Goal: Task Accomplishment & Management: Manage account settings

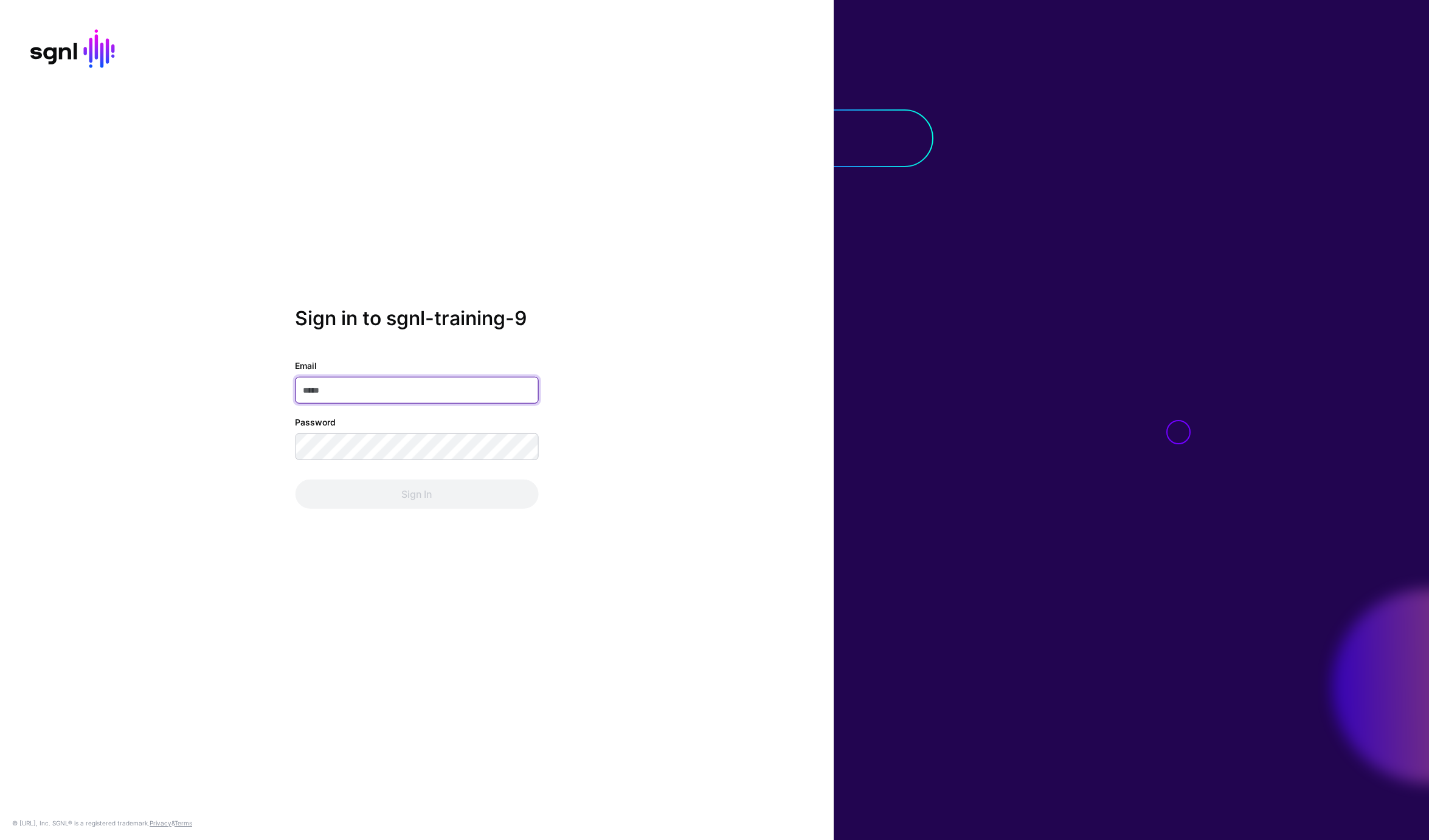
paste input "**********"
type input "**********"
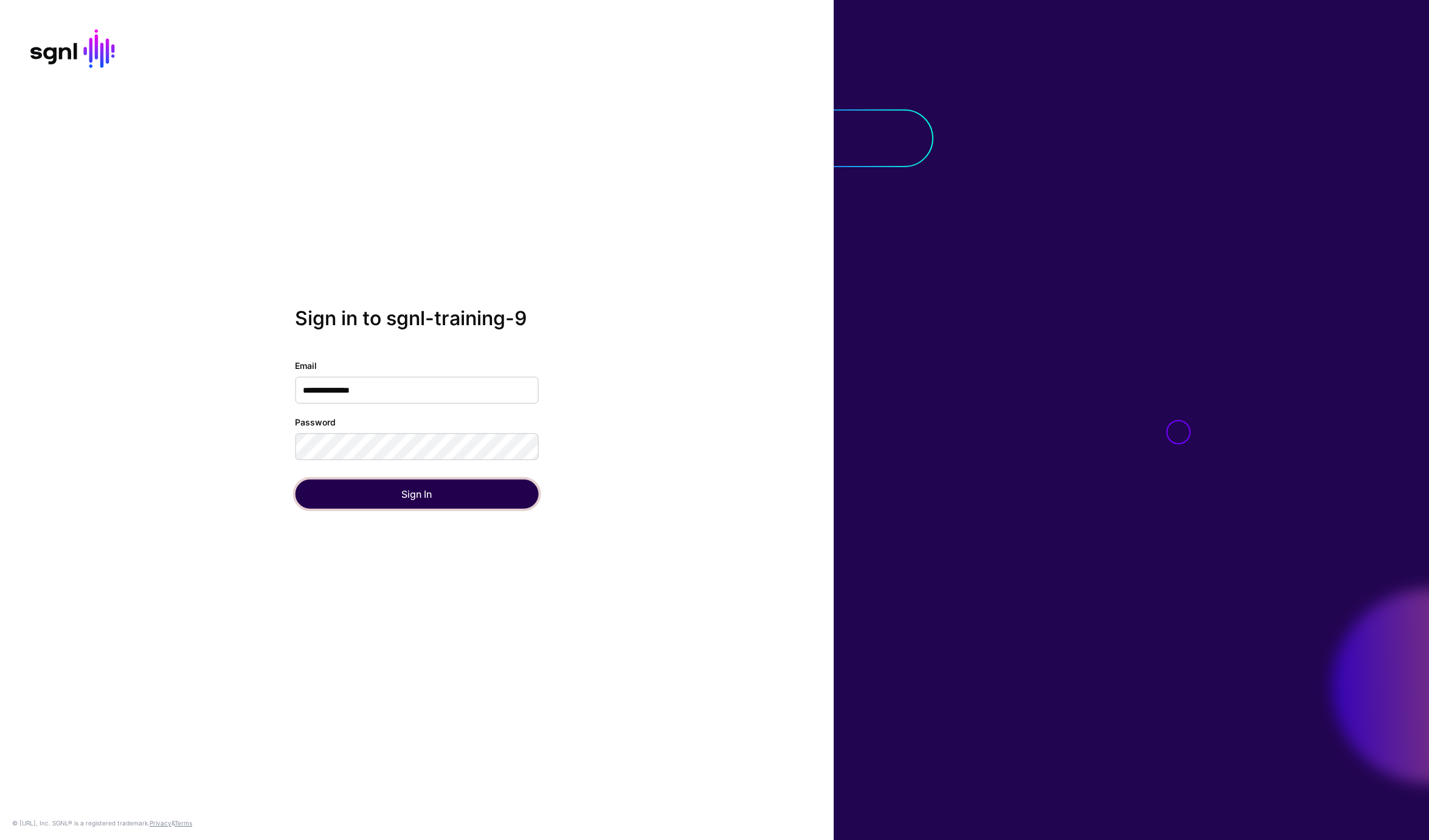
click at [363, 482] on button "Sign In" at bounding box center [416, 494] width 243 height 29
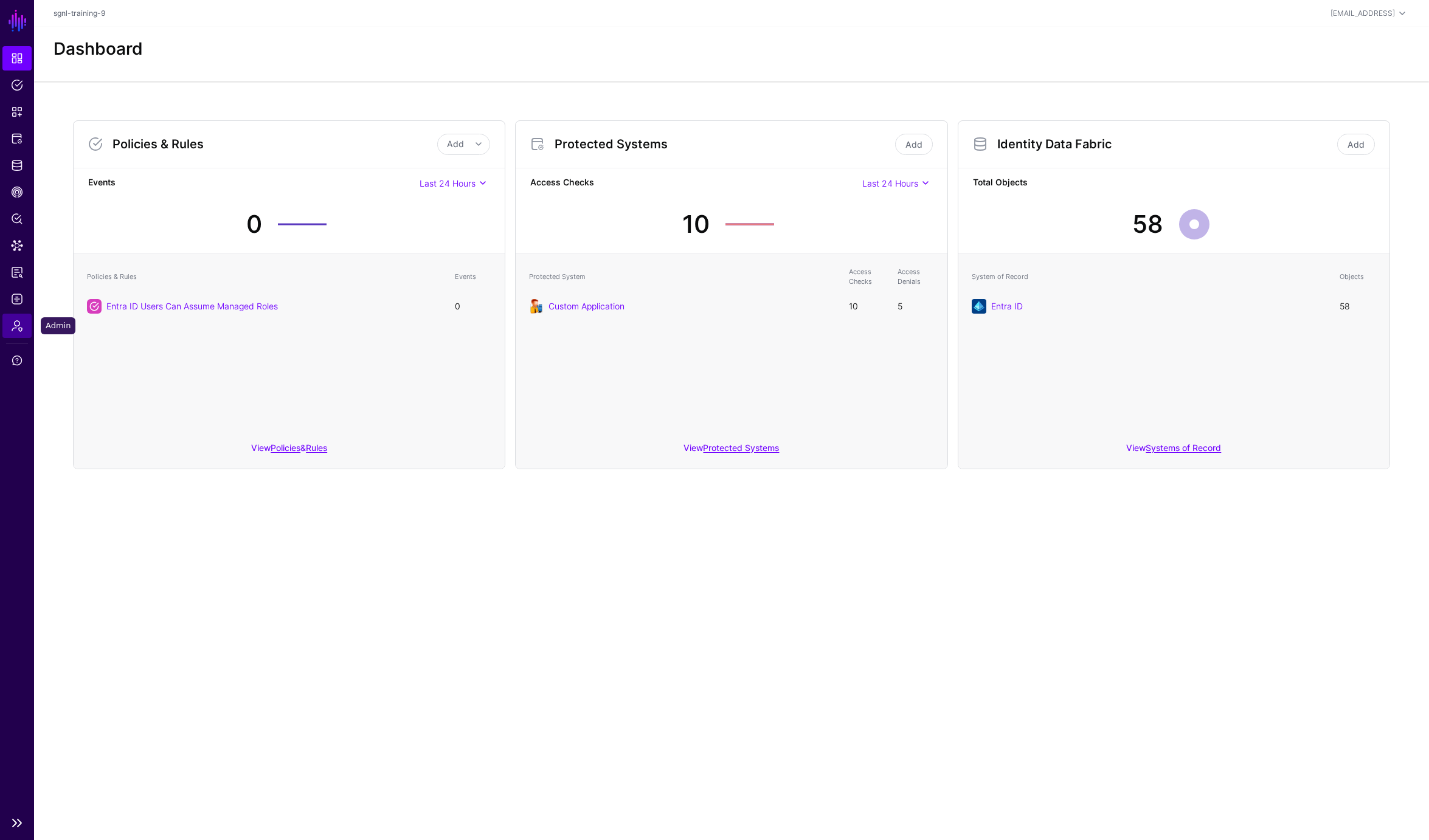
click at [18, 328] on span "Admin" at bounding box center [17, 326] width 12 height 12
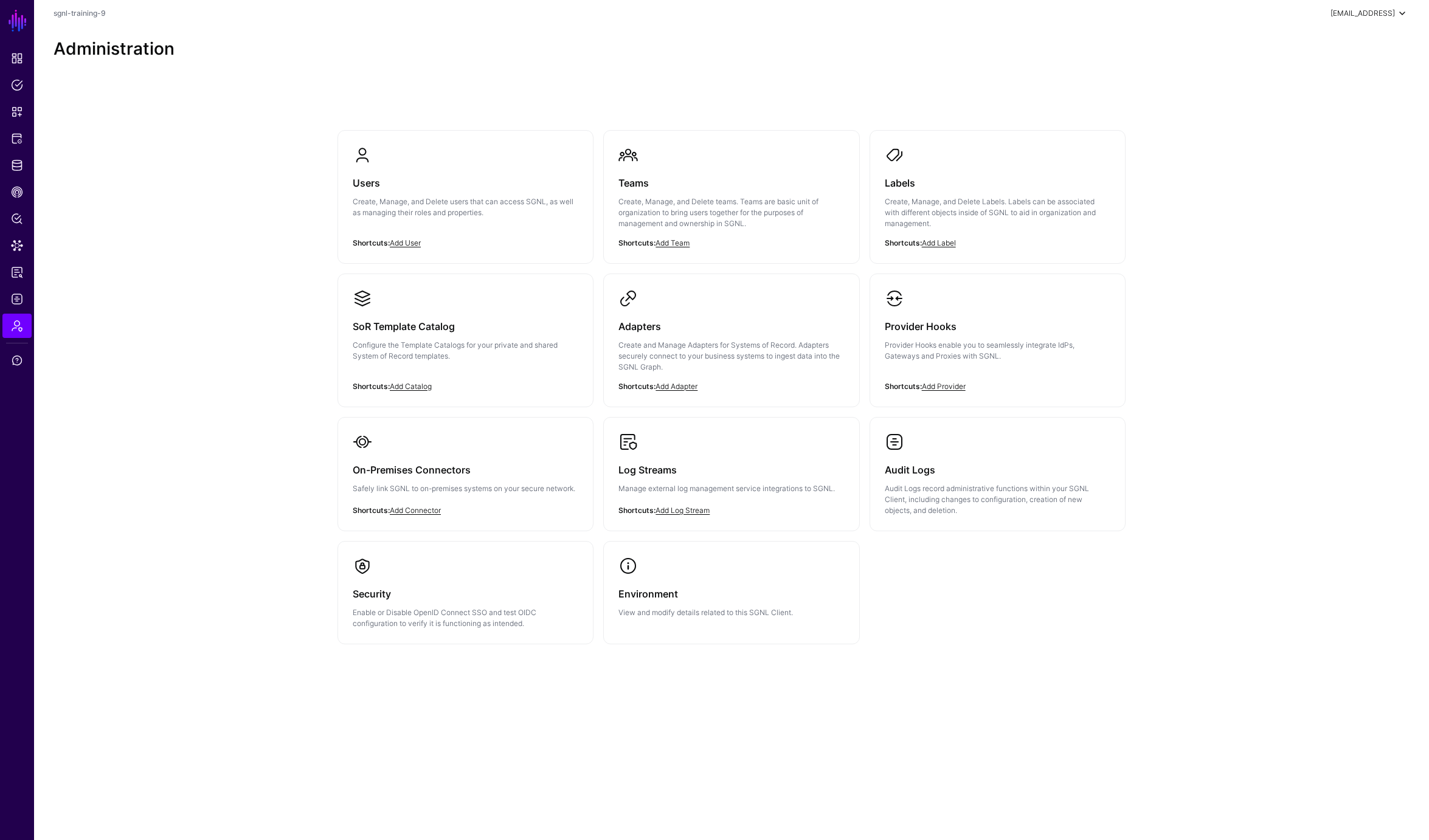
click at [1371, 12] on div "[EMAIL_ADDRESS]" at bounding box center [1363, 13] width 64 height 11
click at [1332, 77] on span "sgnl-training-9" at bounding box center [1327, 81] width 50 height 11
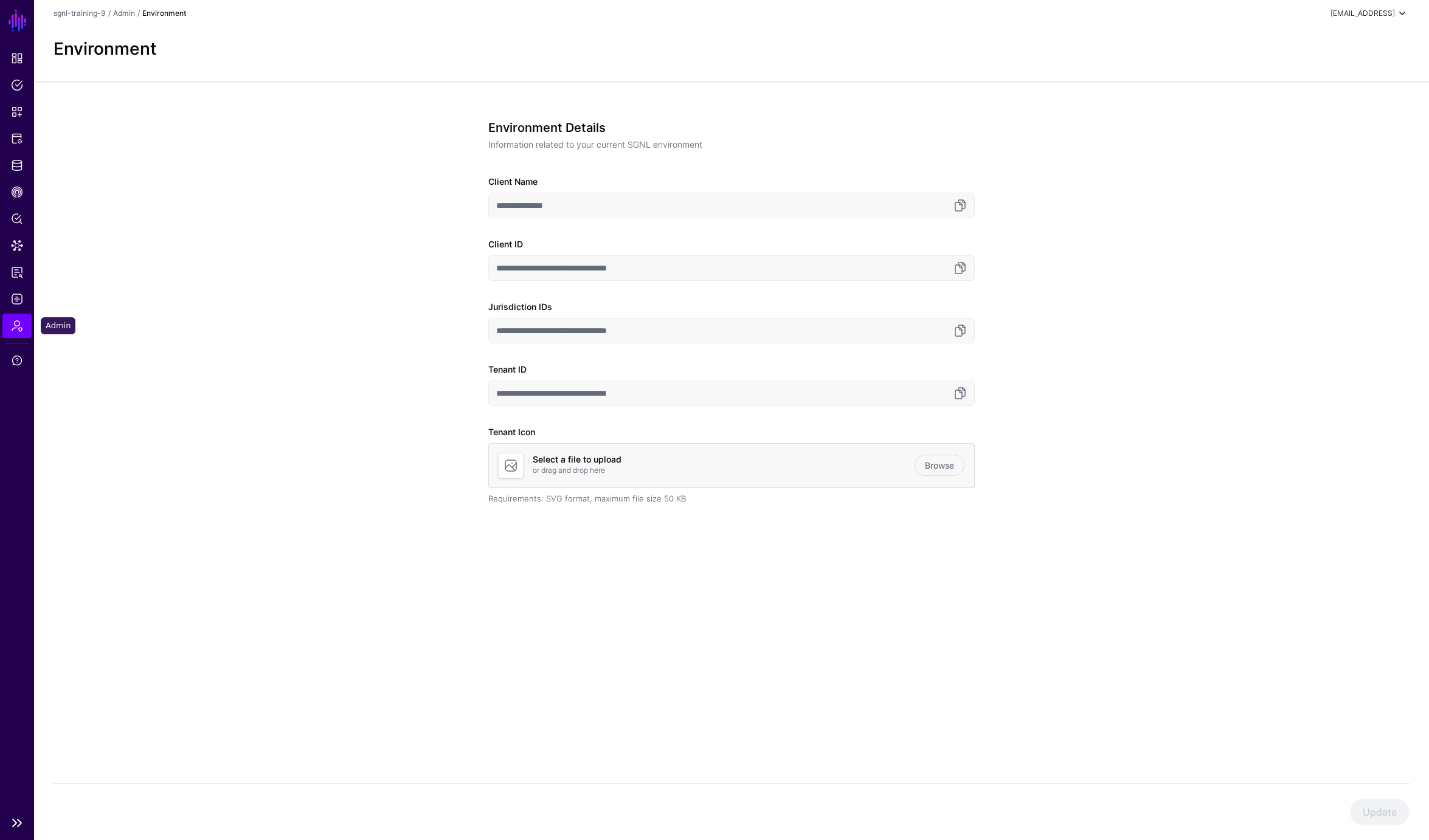
click at [23, 324] on link "Admin" at bounding box center [17, 326] width 29 height 24
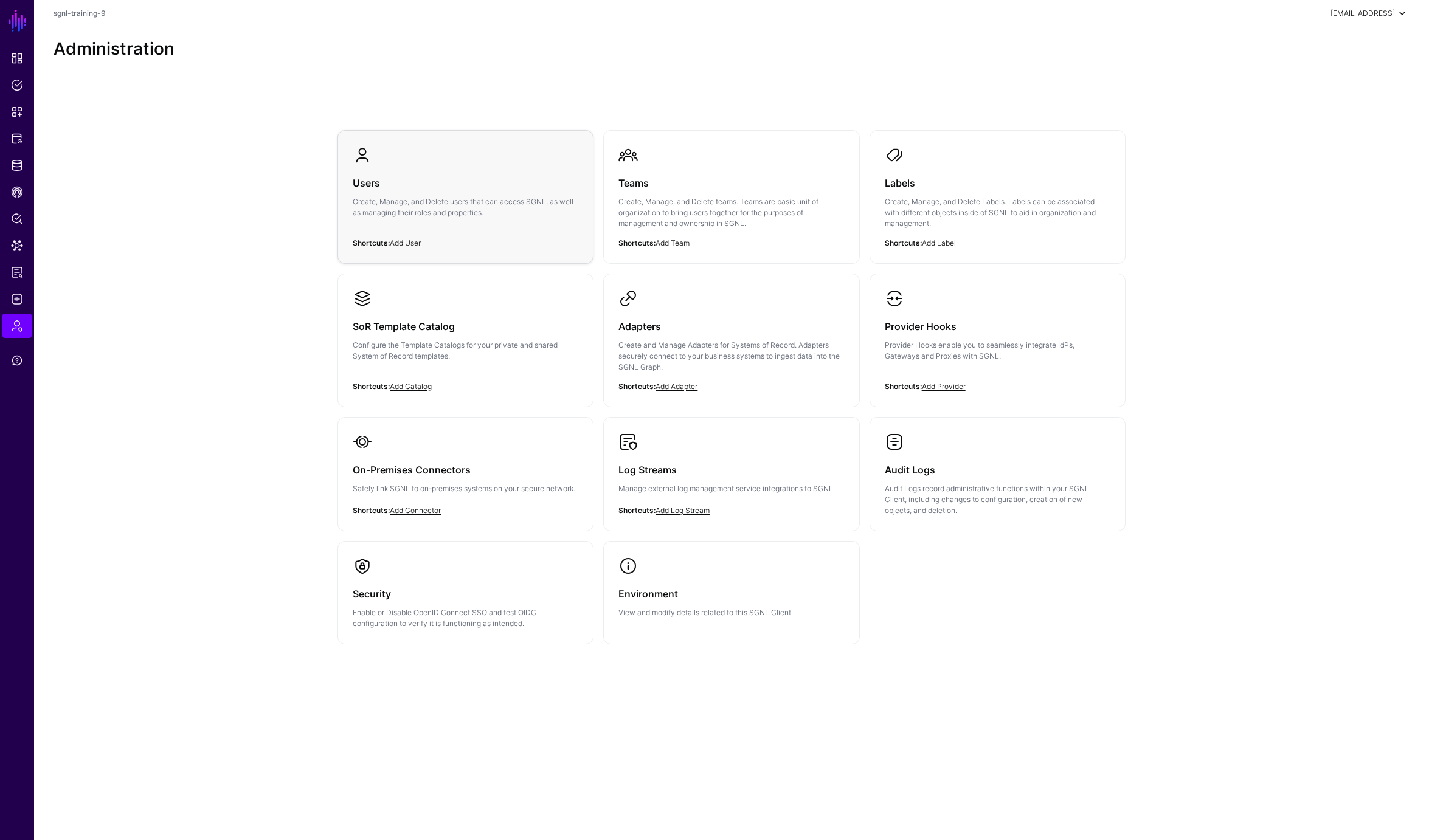
click at [368, 181] on h3 "Users" at bounding box center [465, 183] width 225 height 17
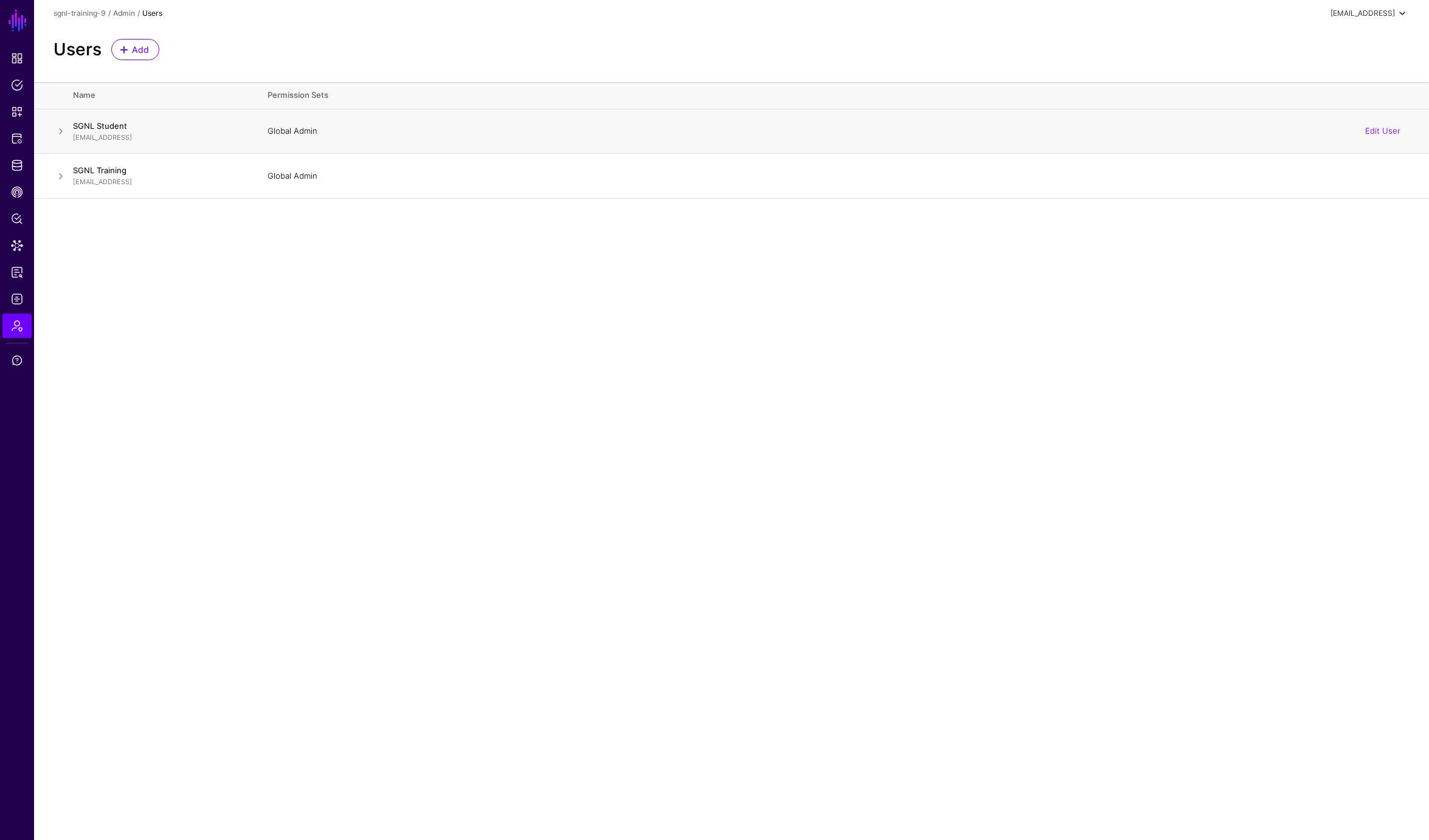
click at [55, 136] on span at bounding box center [60, 131] width 14 height 14
click at [58, 176] on span at bounding box center [60, 176] width 14 height 14
click at [65, 127] on span at bounding box center [60, 131] width 14 height 14
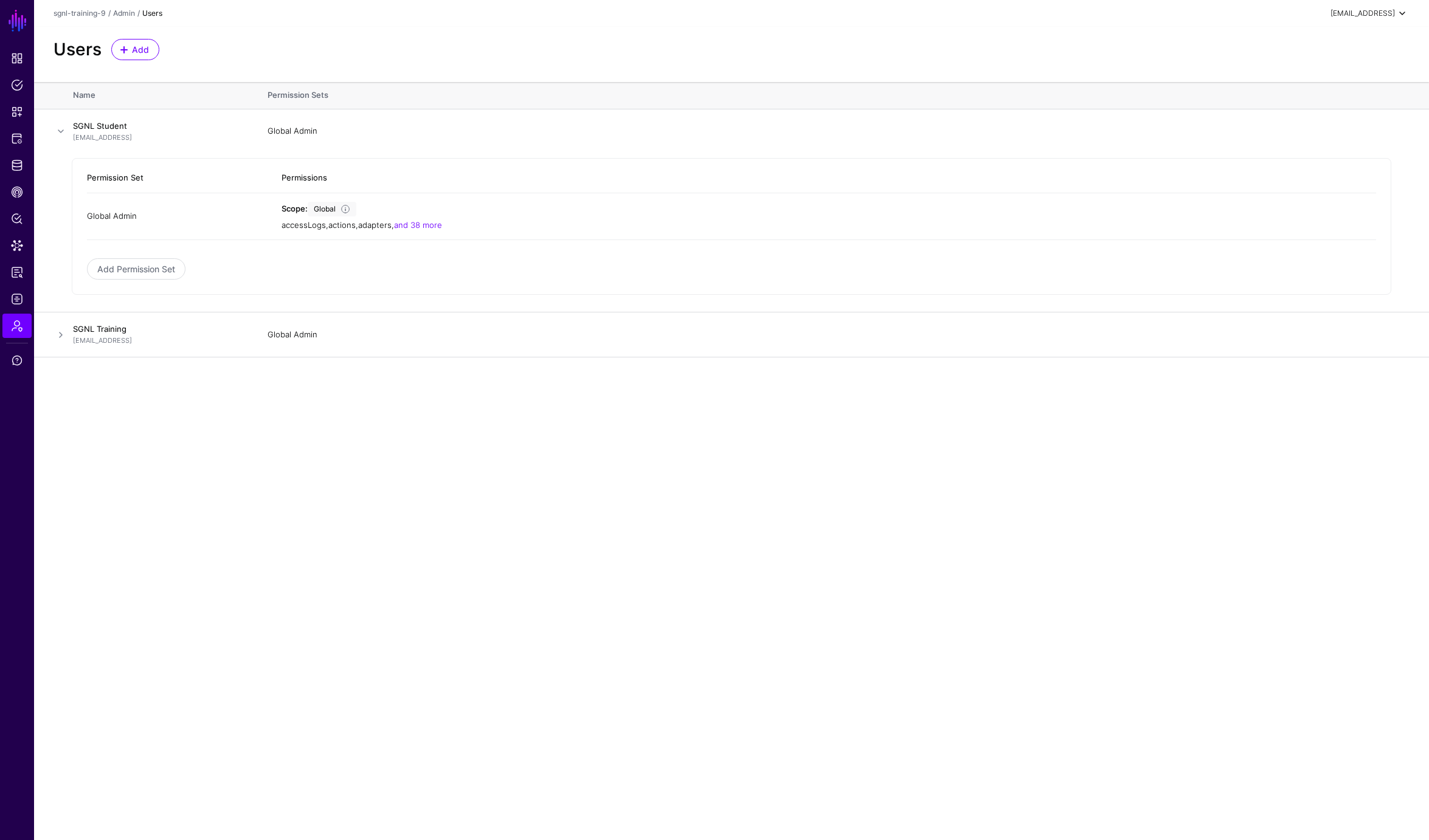
click at [82, 49] on h2 "Users" at bounding box center [77, 49] width 48 height 20
click at [148, 14] on strong "Users" at bounding box center [152, 13] width 20 height 9
click at [127, 12] on link "Admin" at bounding box center [123, 13] width 22 height 9
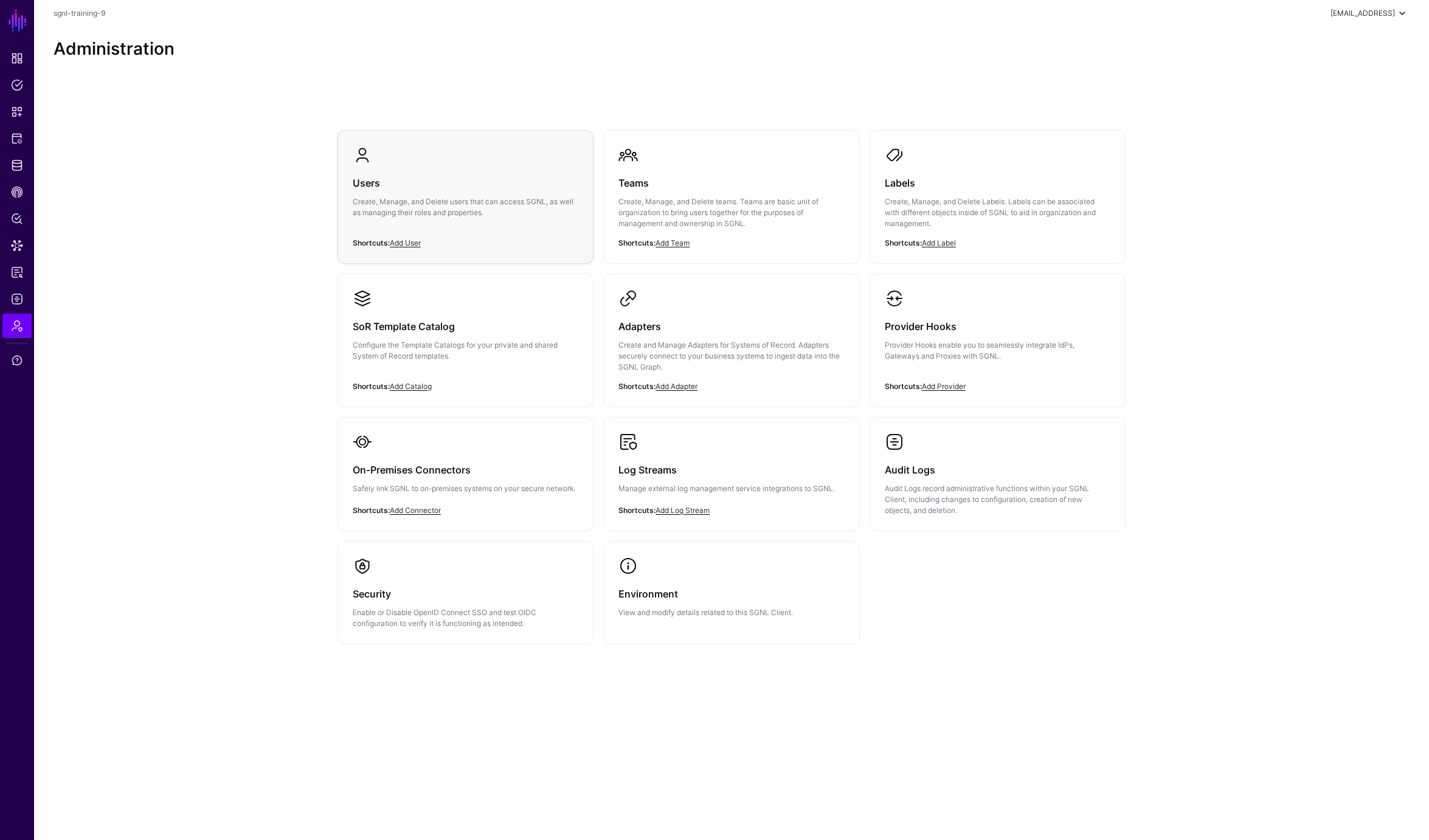
click at [371, 183] on h3 "Users" at bounding box center [465, 183] width 225 height 17
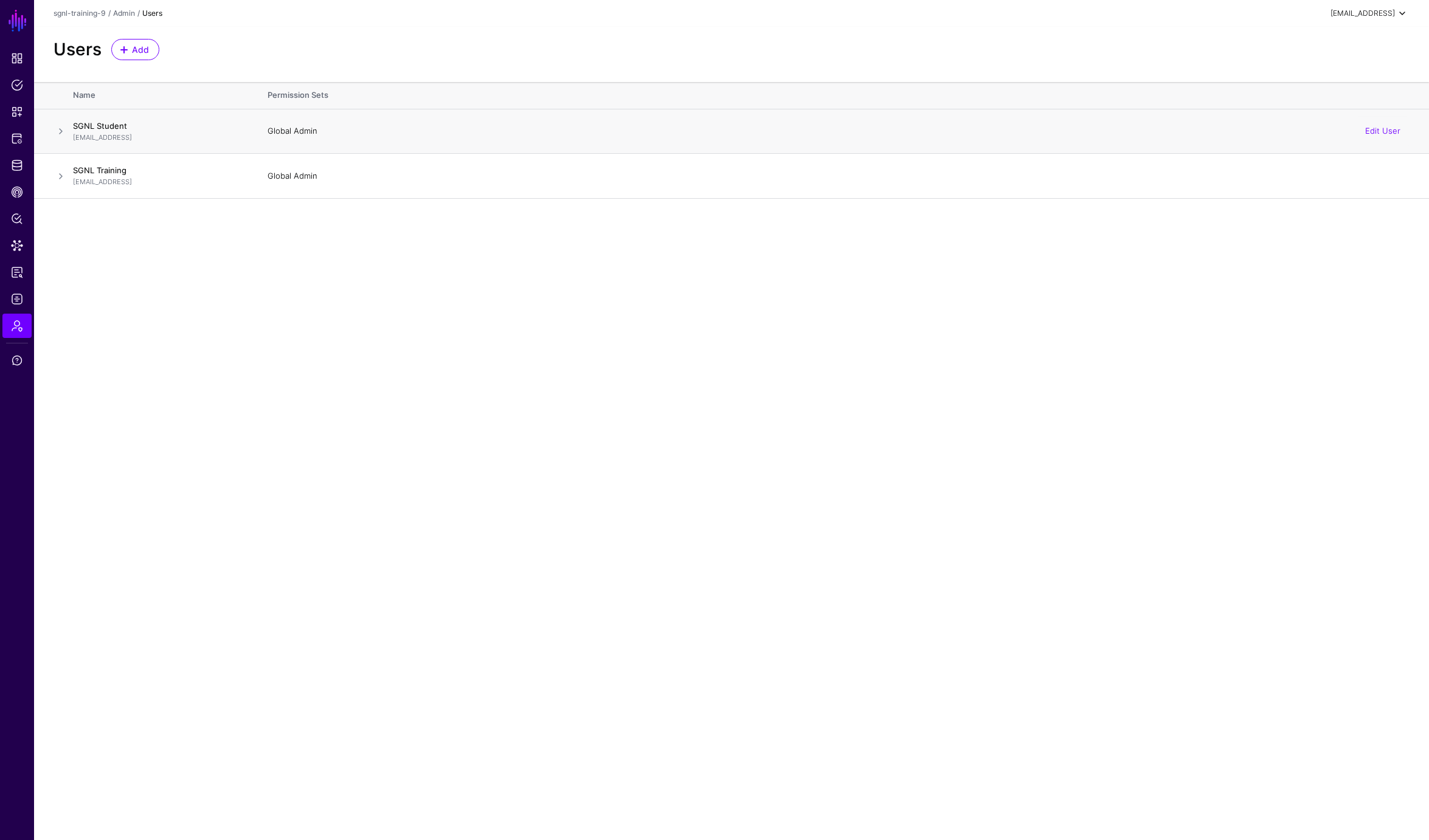
click at [60, 131] on span at bounding box center [60, 131] width 14 height 14
click at [1379, 129] on link "Edit User" at bounding box center [1382, 131] width 35 height 10
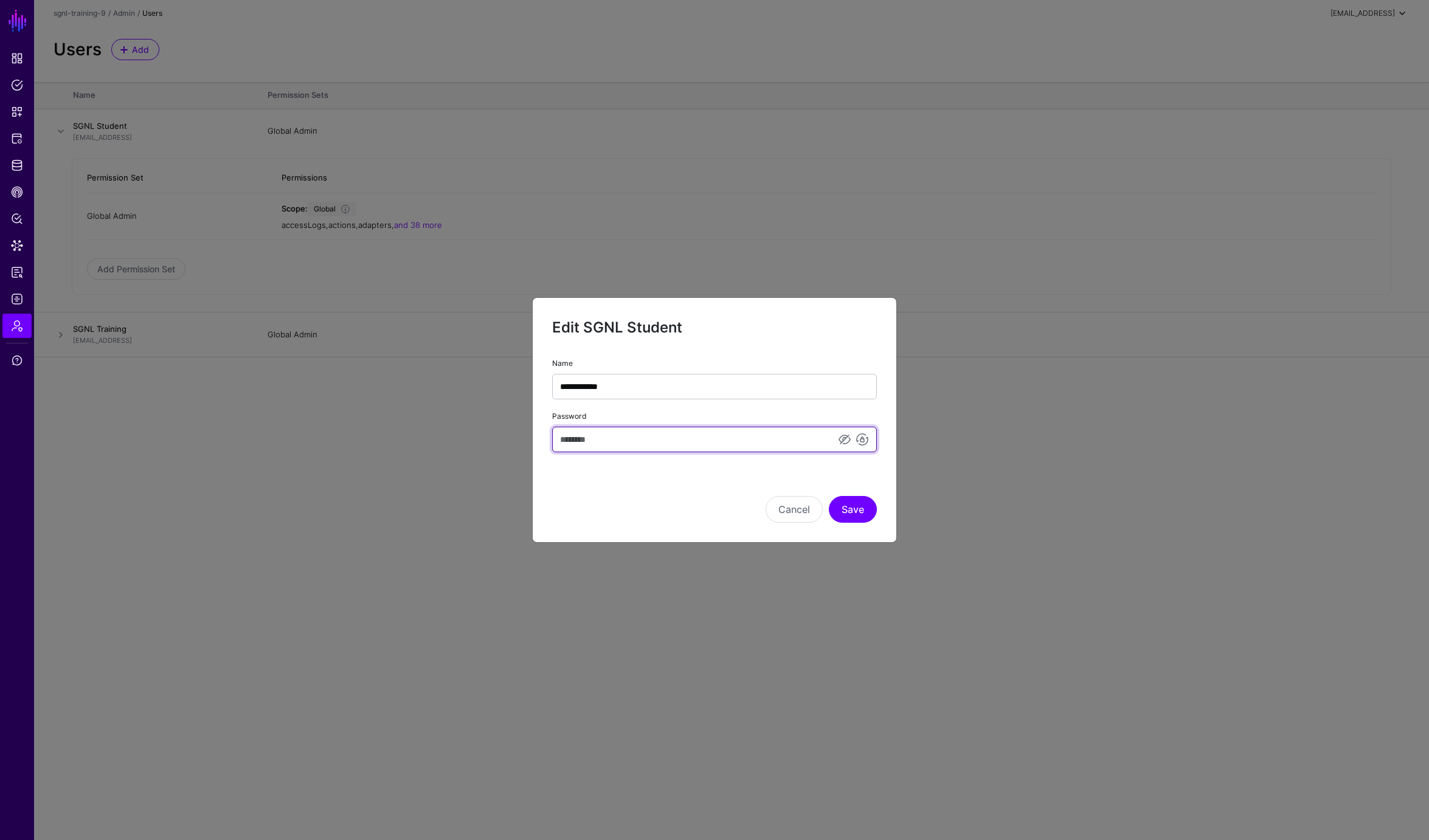
click at [611, 443] on input "Password" at bounding box center [714, 439] width 324 height 26
type input "**********"
click at [855, 506] on button "Save" at bounding box center [852, 509] width 48 height 27
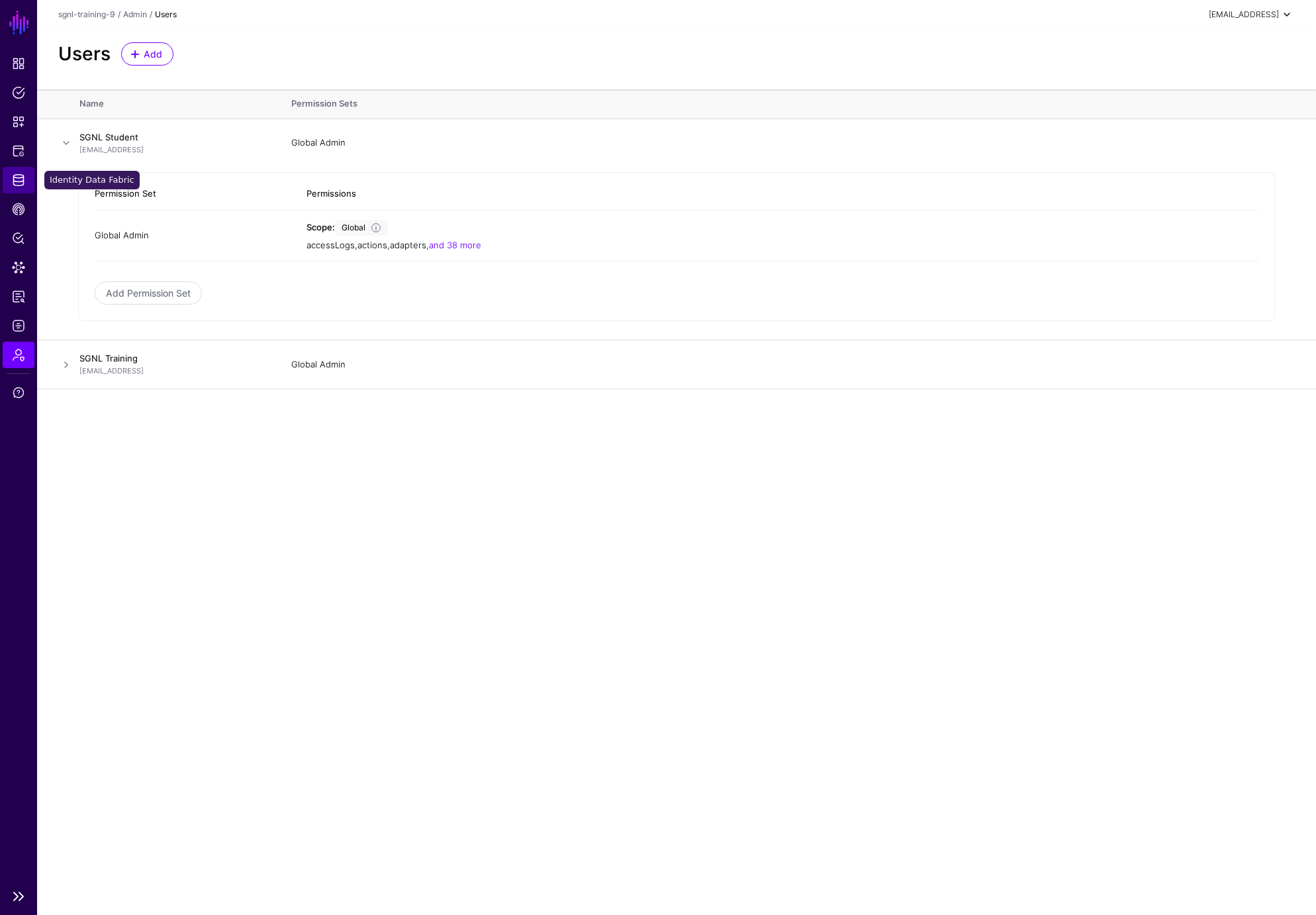
click at [12, 181] on span "Identity Data Fabric" at bounding box center [19, 180] width 14 height 14
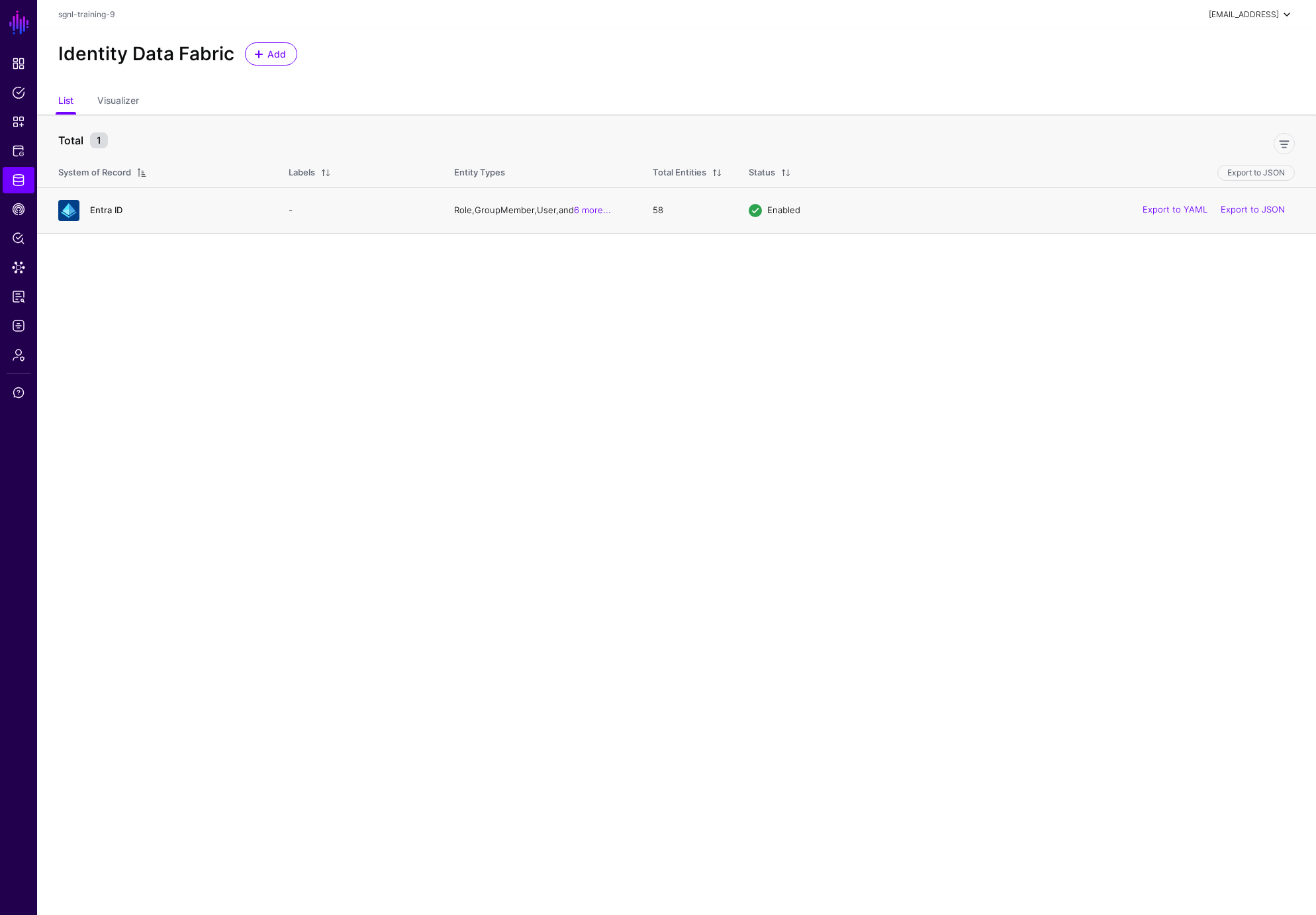
click at [104, 208] on link "Entra ID" at bounding box center [106, 210] width 32 height 11
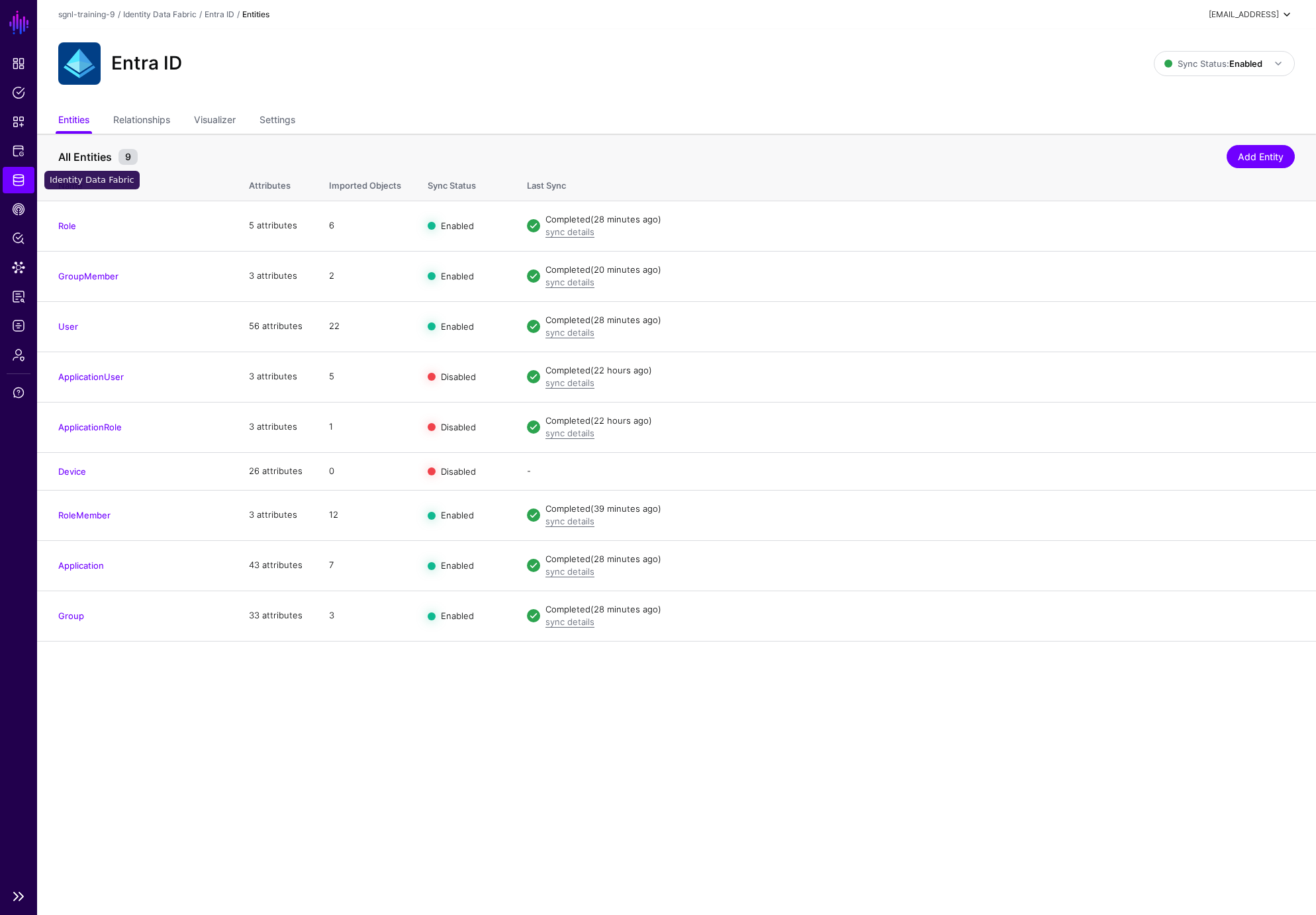
click at [19, 185] on span "Identity Data Fabric" at bounding box center [19, 180] width 14 height 14
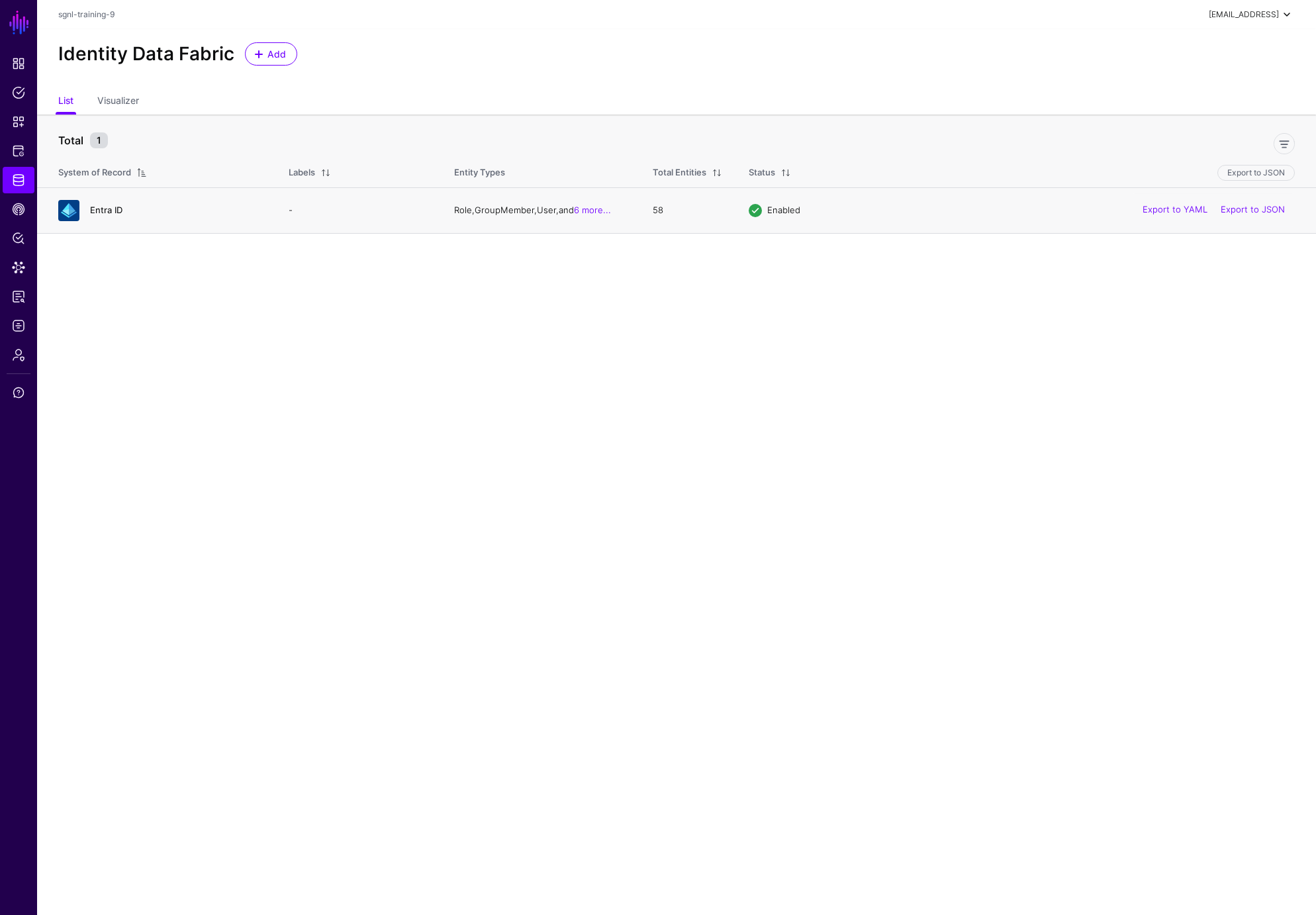
click at [107, 210] on link "Entra ID" at bounding box center [106, 210] width 32 height 11
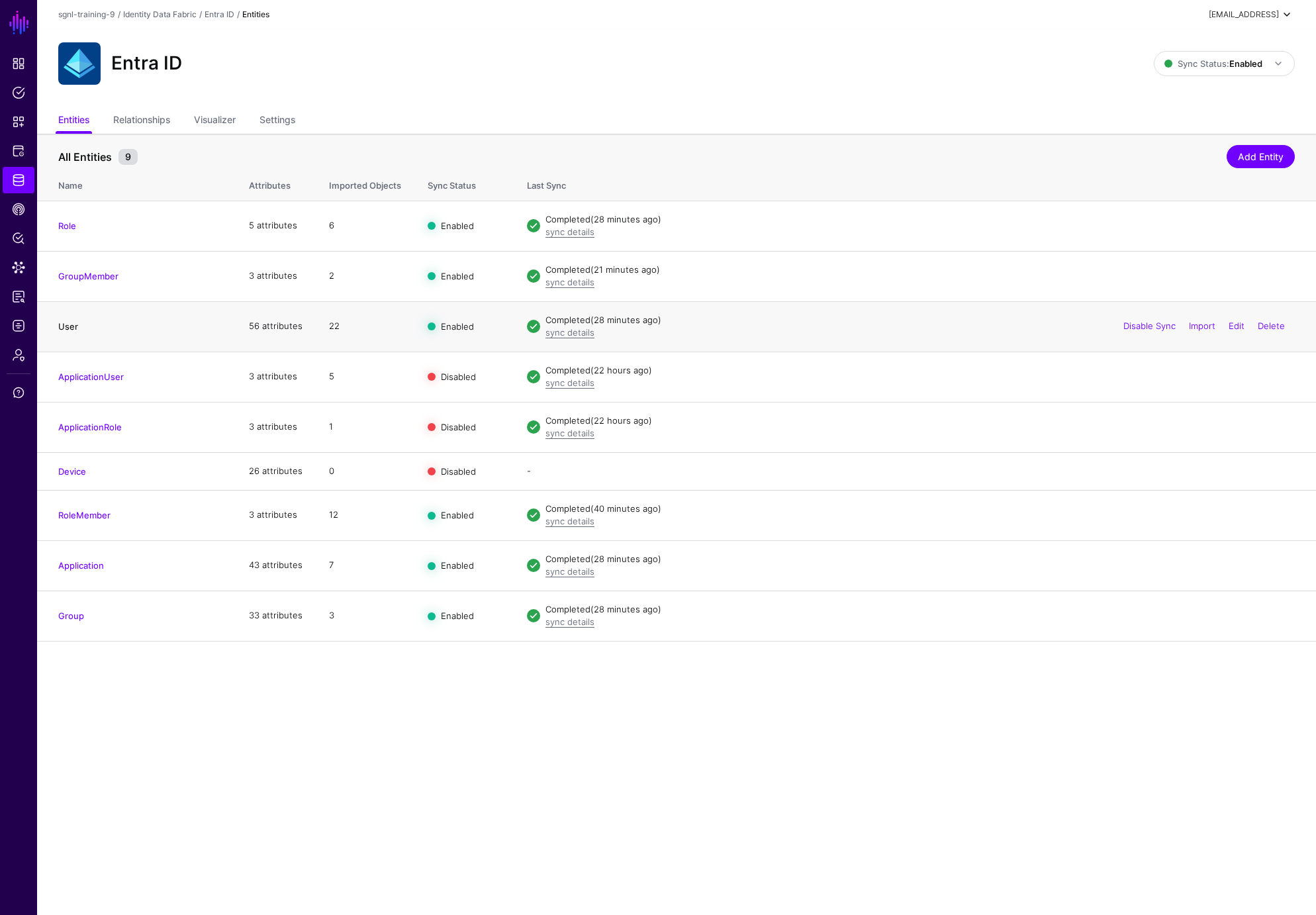
click at [72, 325] on link "User" at bounding box center [68, 326] width 20 height 11
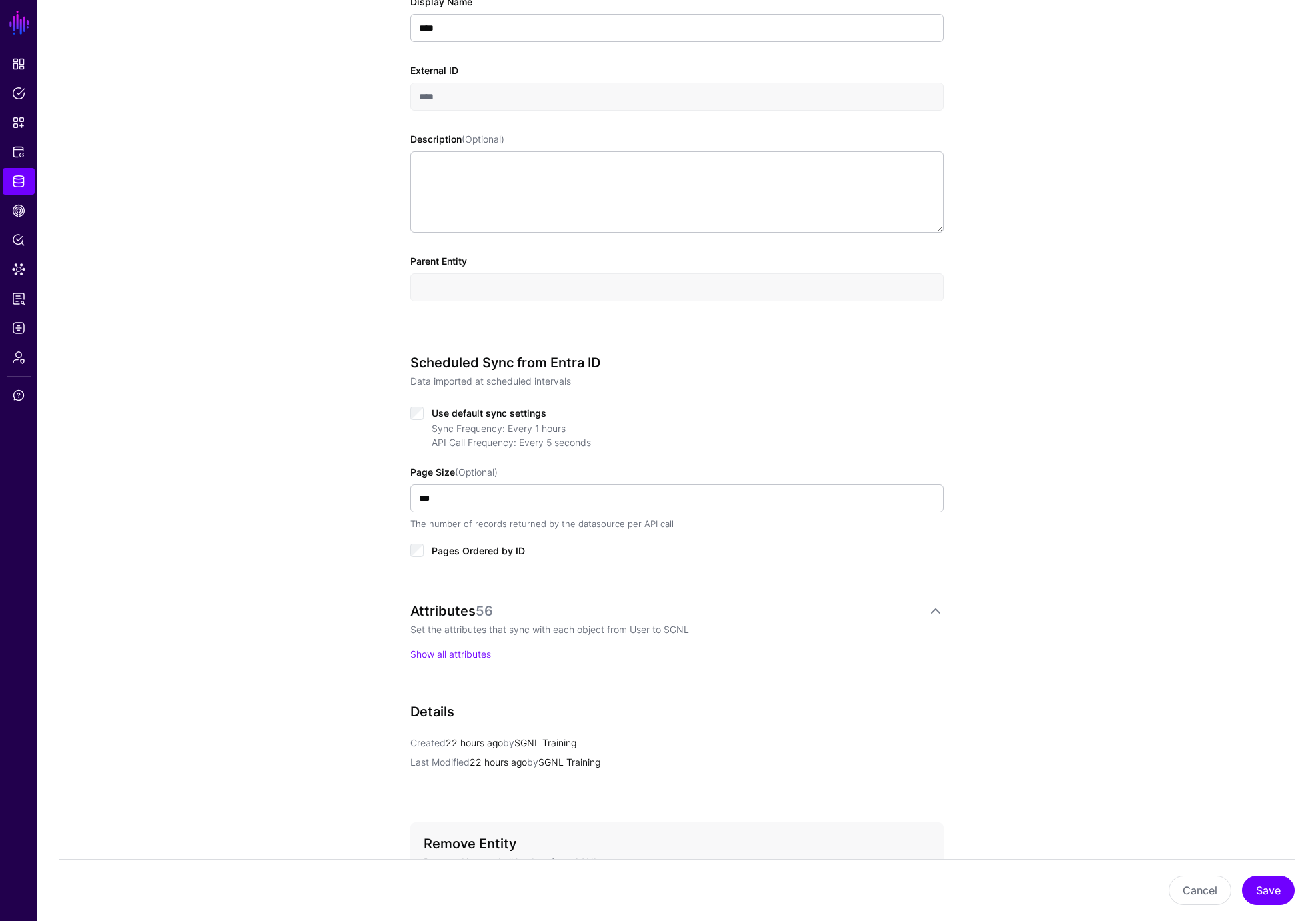
scroll to position [269, 0]
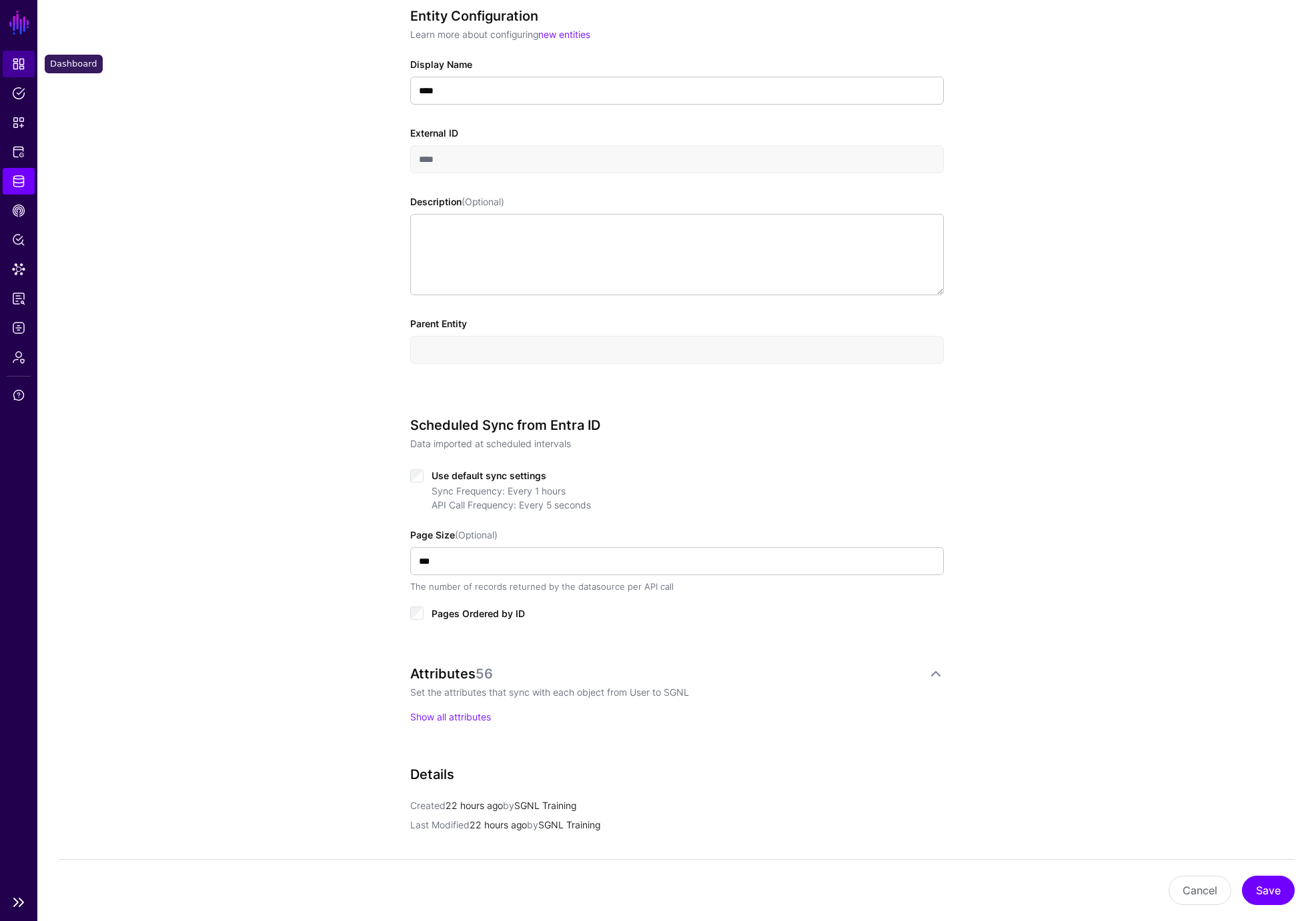
click at [20, 64] on span "Dashboard" at bounding box center [19, 64] width 14 height 14
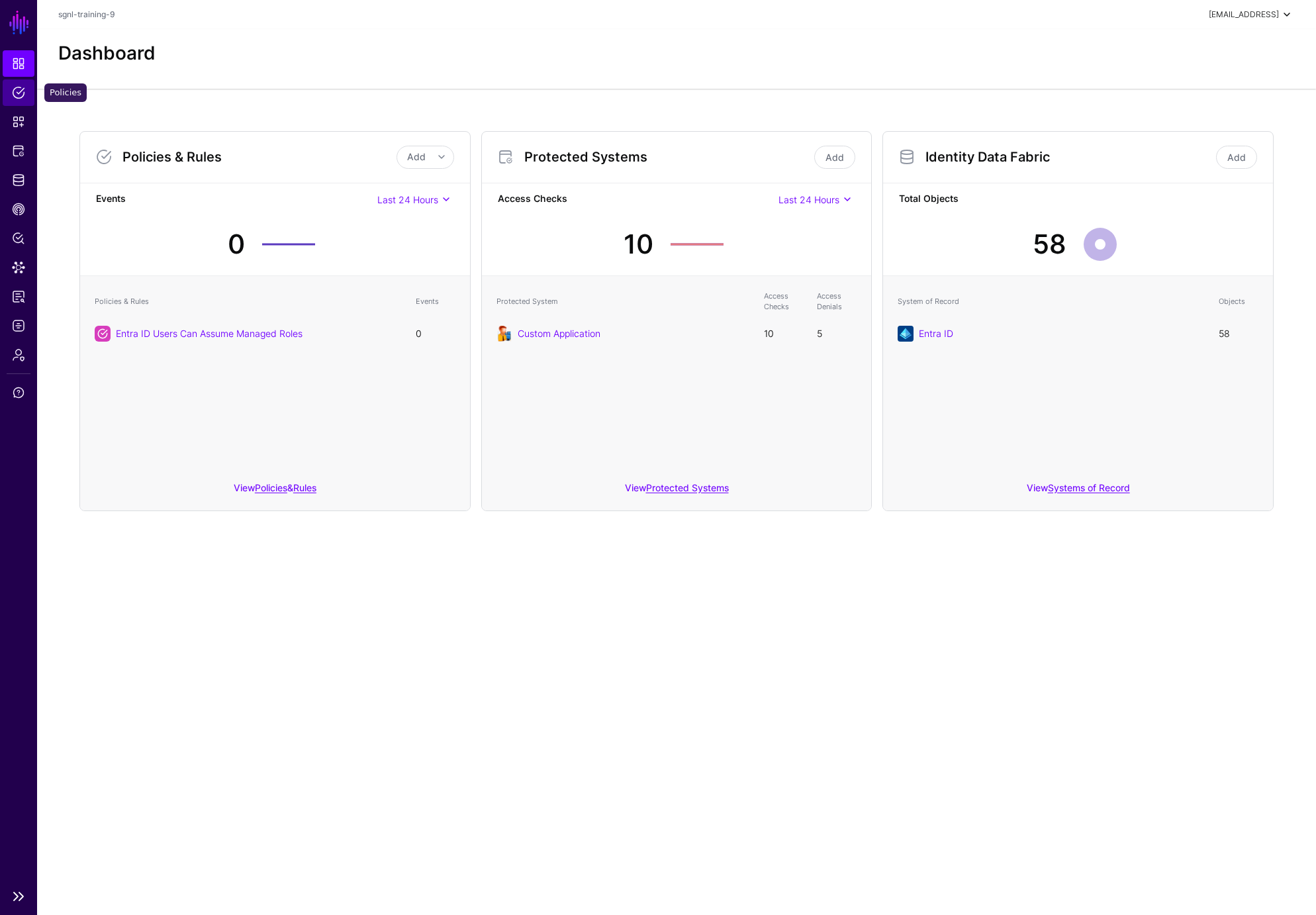
click at [16, 94] on span "Policies" at bounding box center [19, 92] width 14 height 14
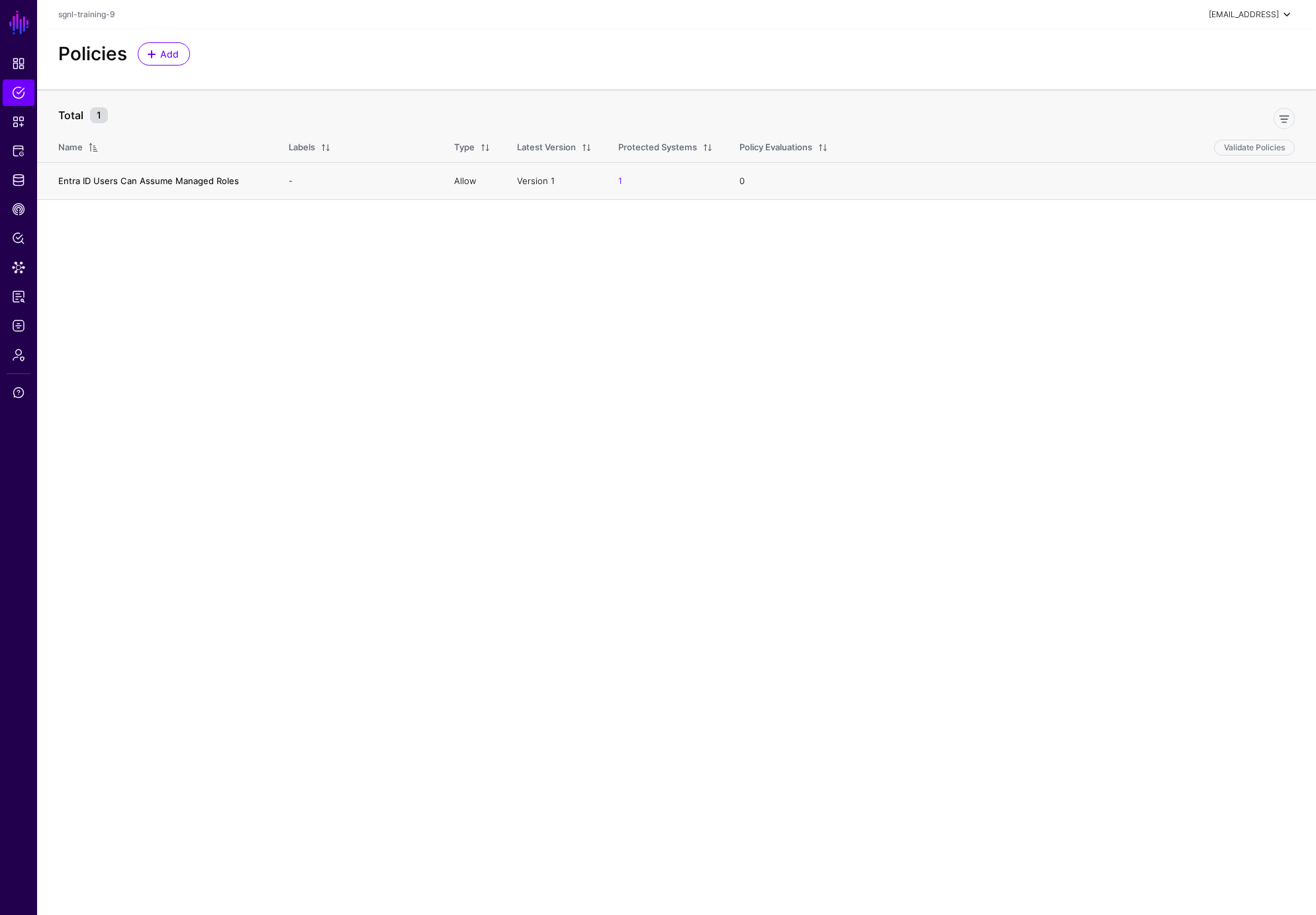
click at [152, 180] on link "Entra ID Users Can Assume Managed Roles" at bounding box center [148, 180] width 181 height 11
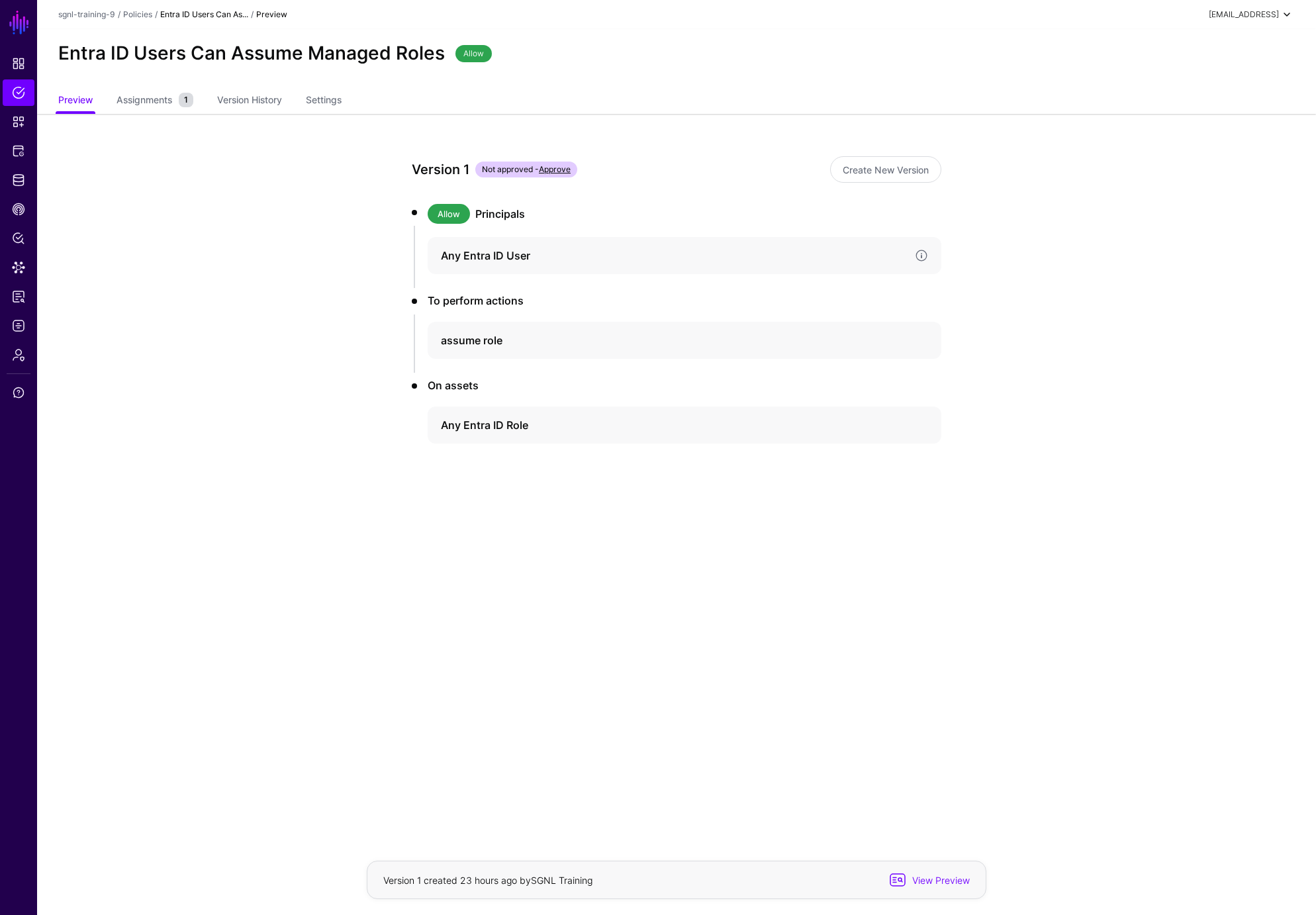
click at [491, 253] on h4 "Any Entra ID User" at bounding box center [673, 255] width 463 height 16
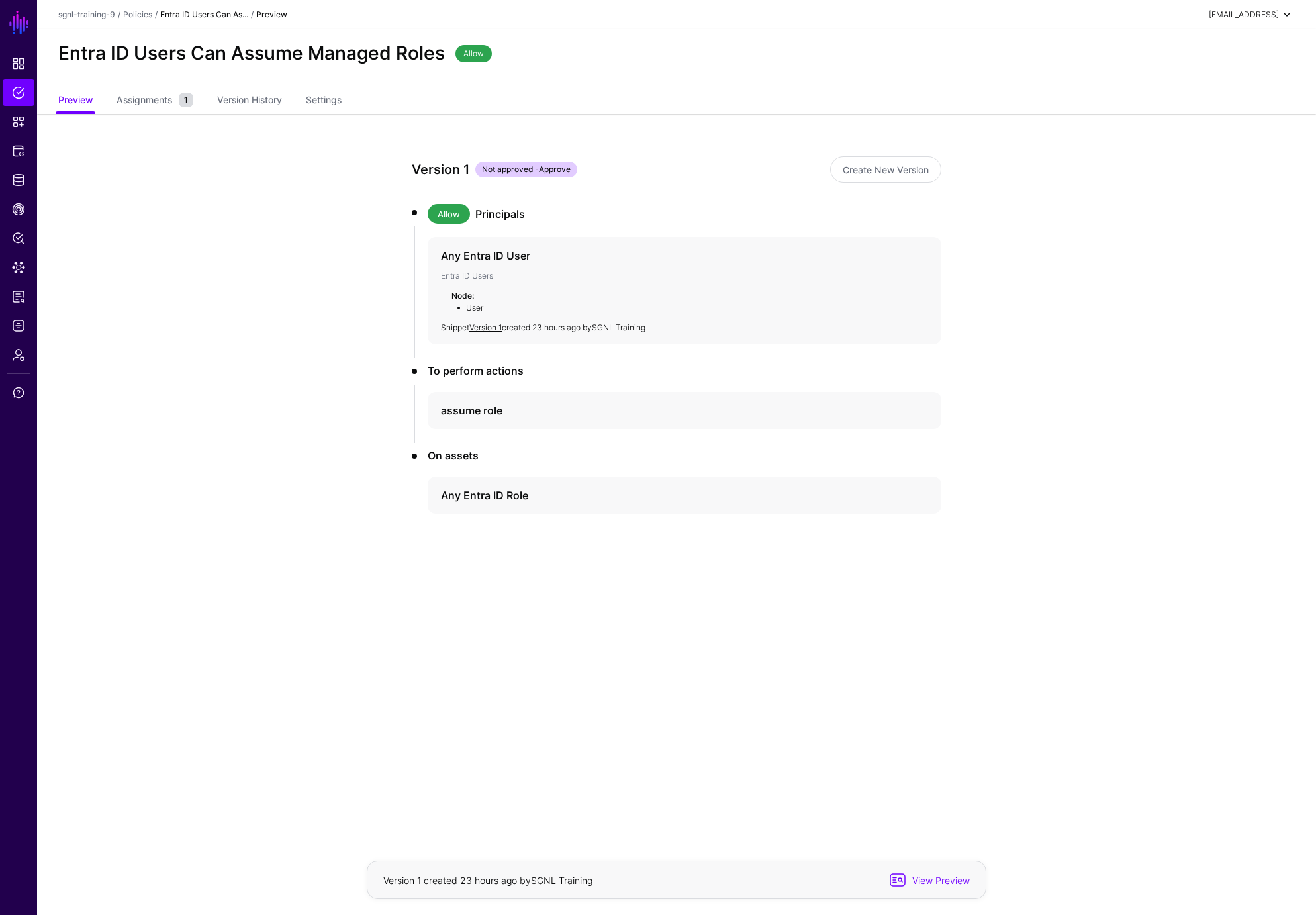
click at [476, 308] on li "User" at bounding box center [692, 308] width 473 height 12
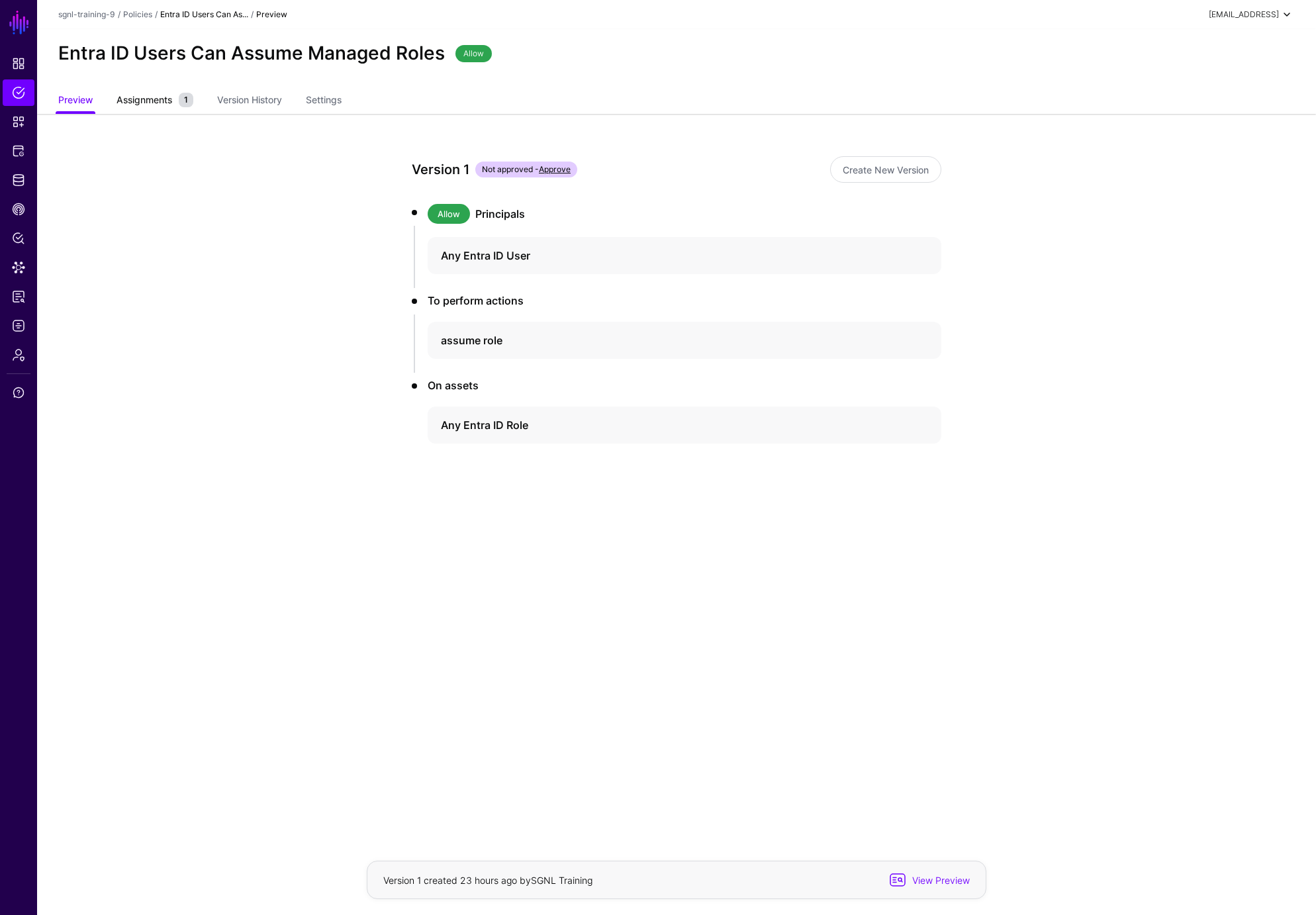
click at [140, 97] on span "Assignments" at bounding box center [144, 99] width 62 height 14
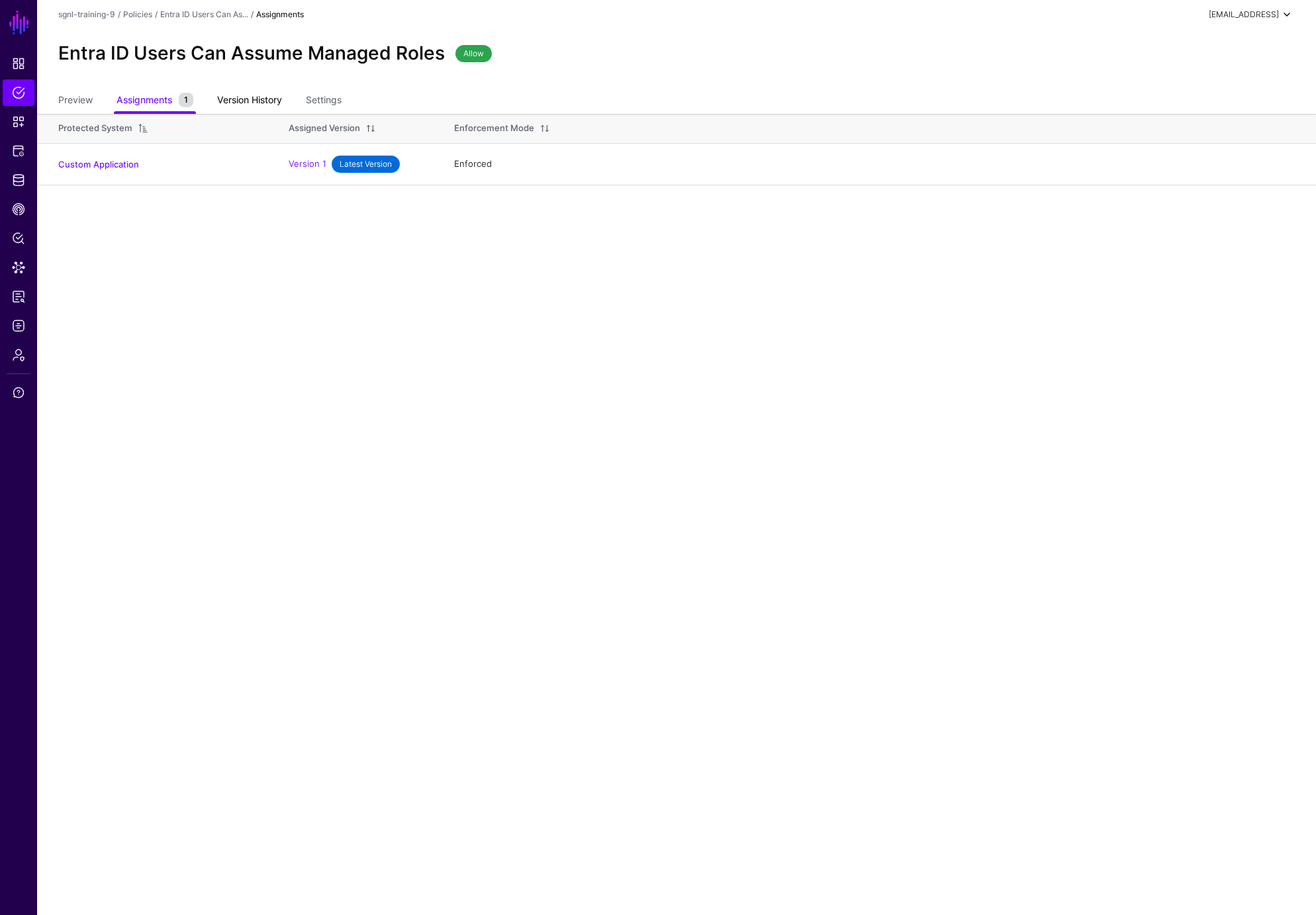
click at [245, 94] on link "Version History" at bounding box center [250, 101] width 65 height 25
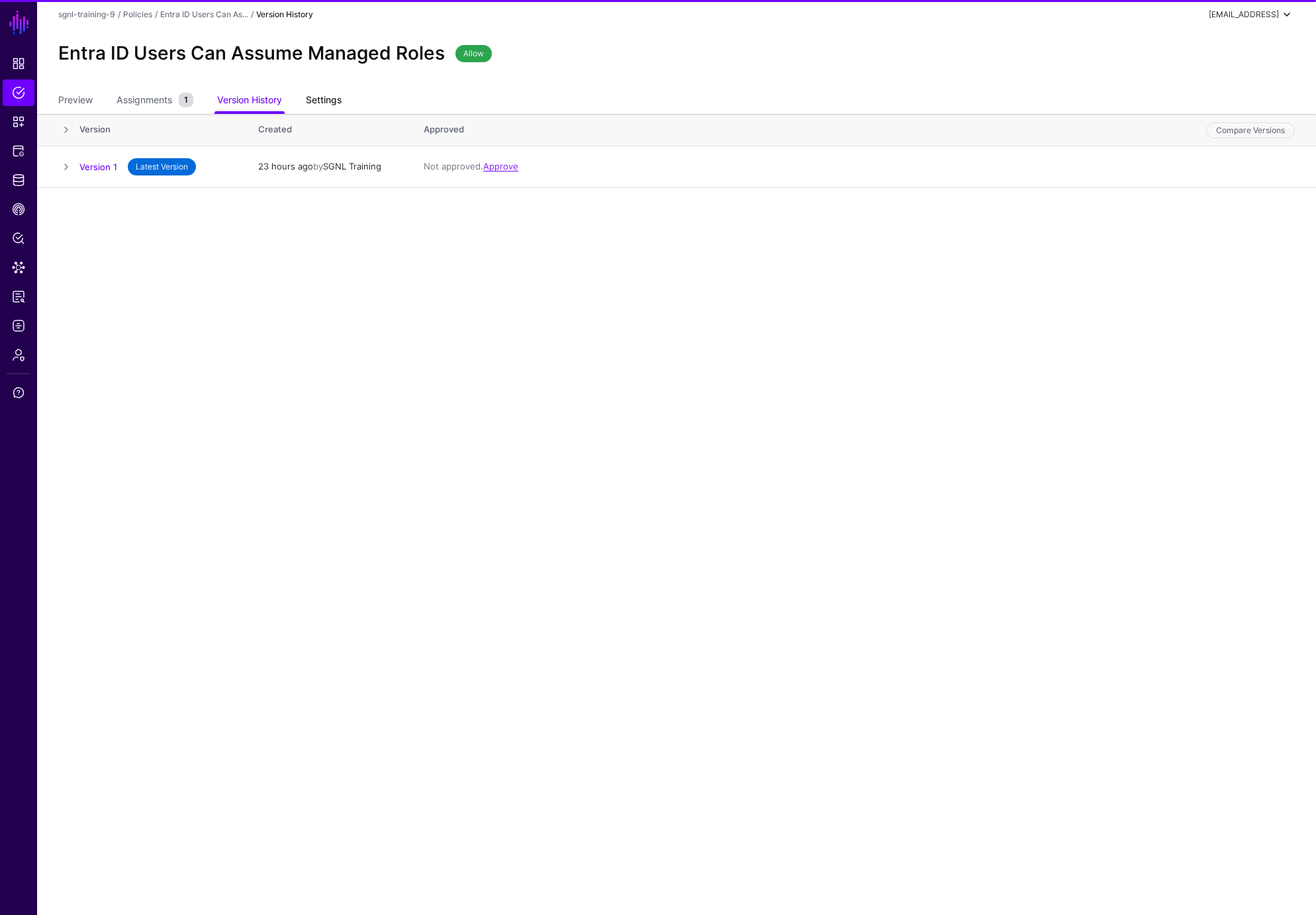
click at [325, 97] on link "Settings" at bounding box center [324, 101] width 36 height 25
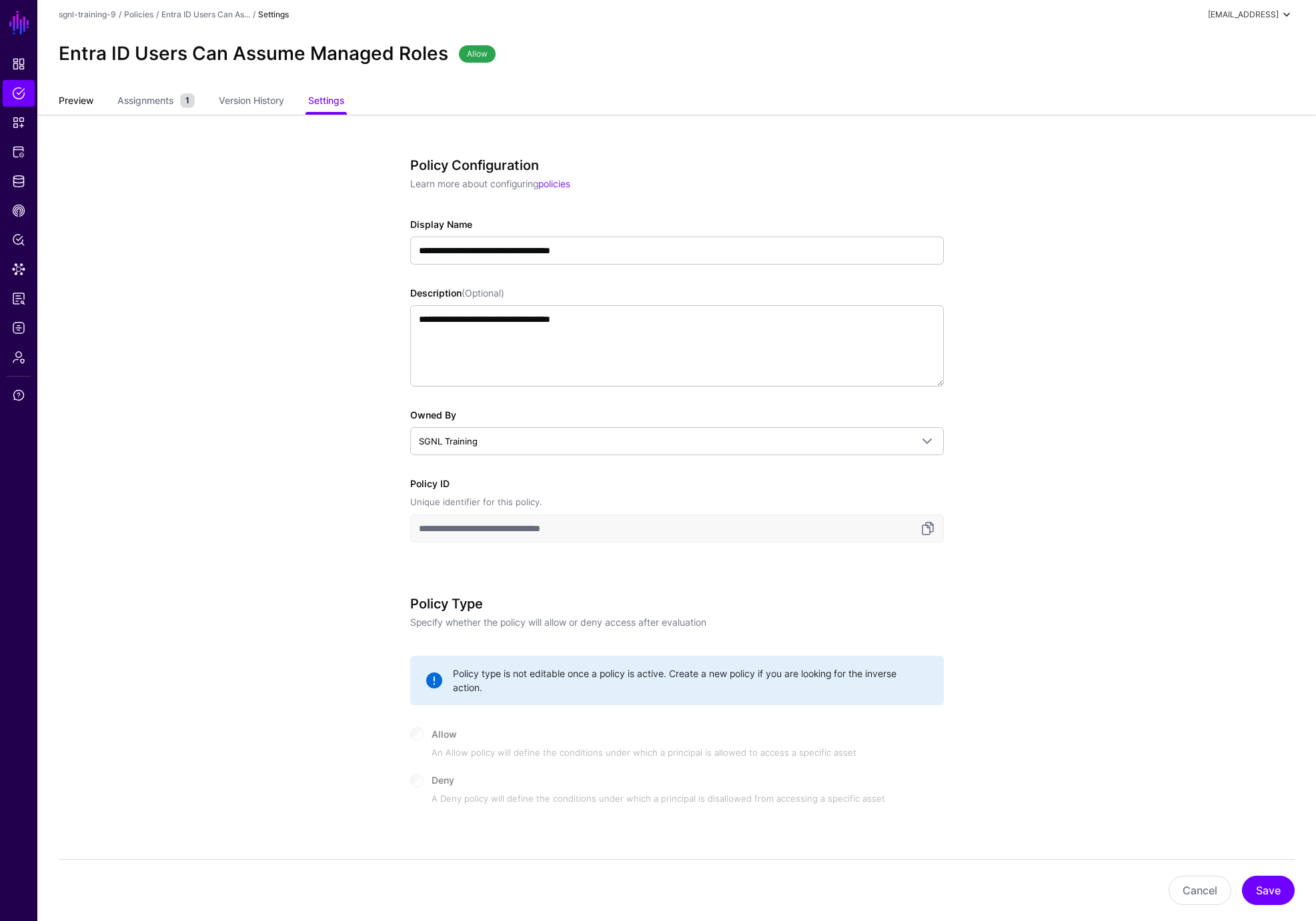
click at [81, 92] on link "Preview" at bounding box center [76, 102] width 35 height 25
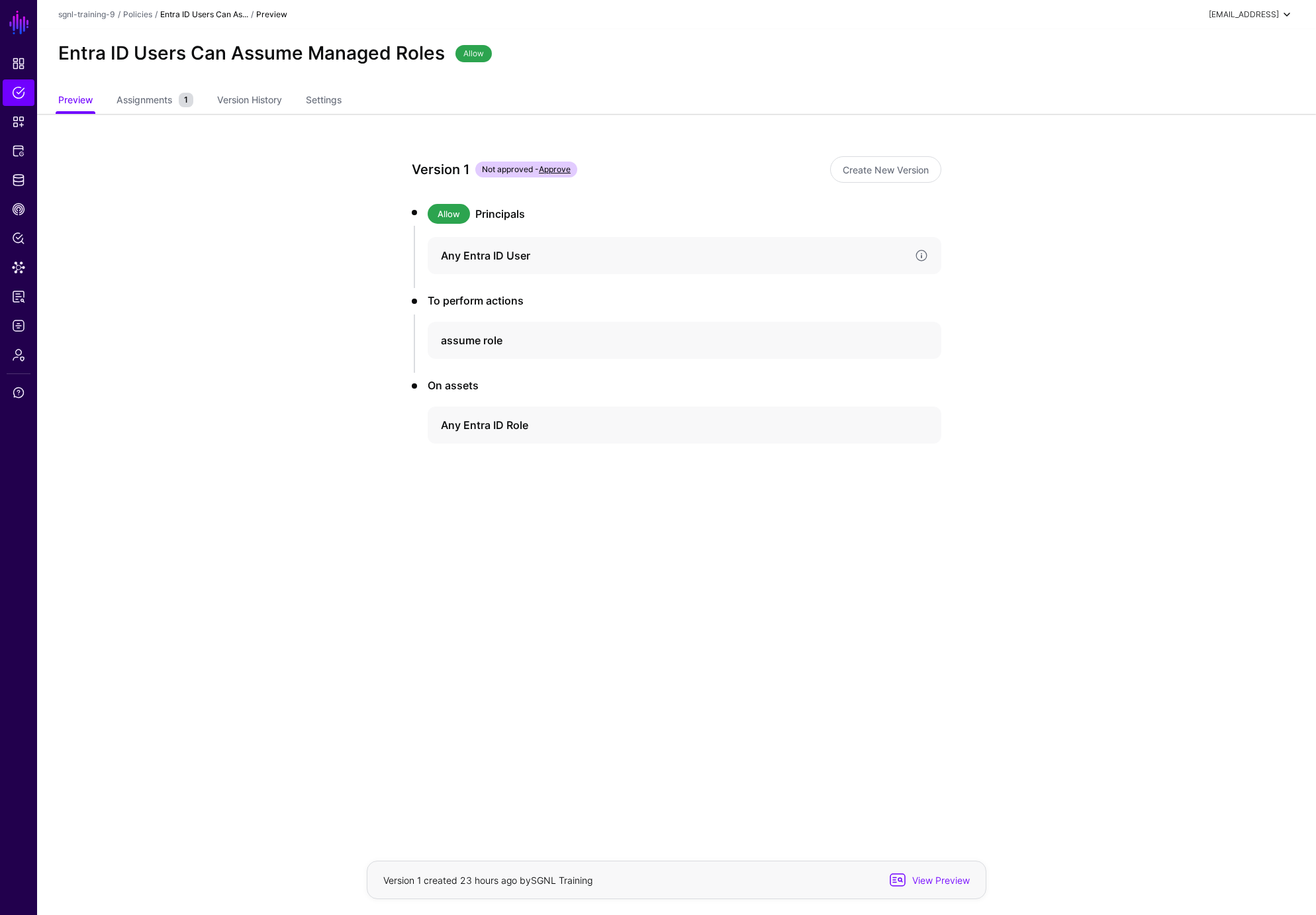
click at [506, 251] on h4 "Any Entra ID User" at bounding box center [673, 255] width 463 height 16
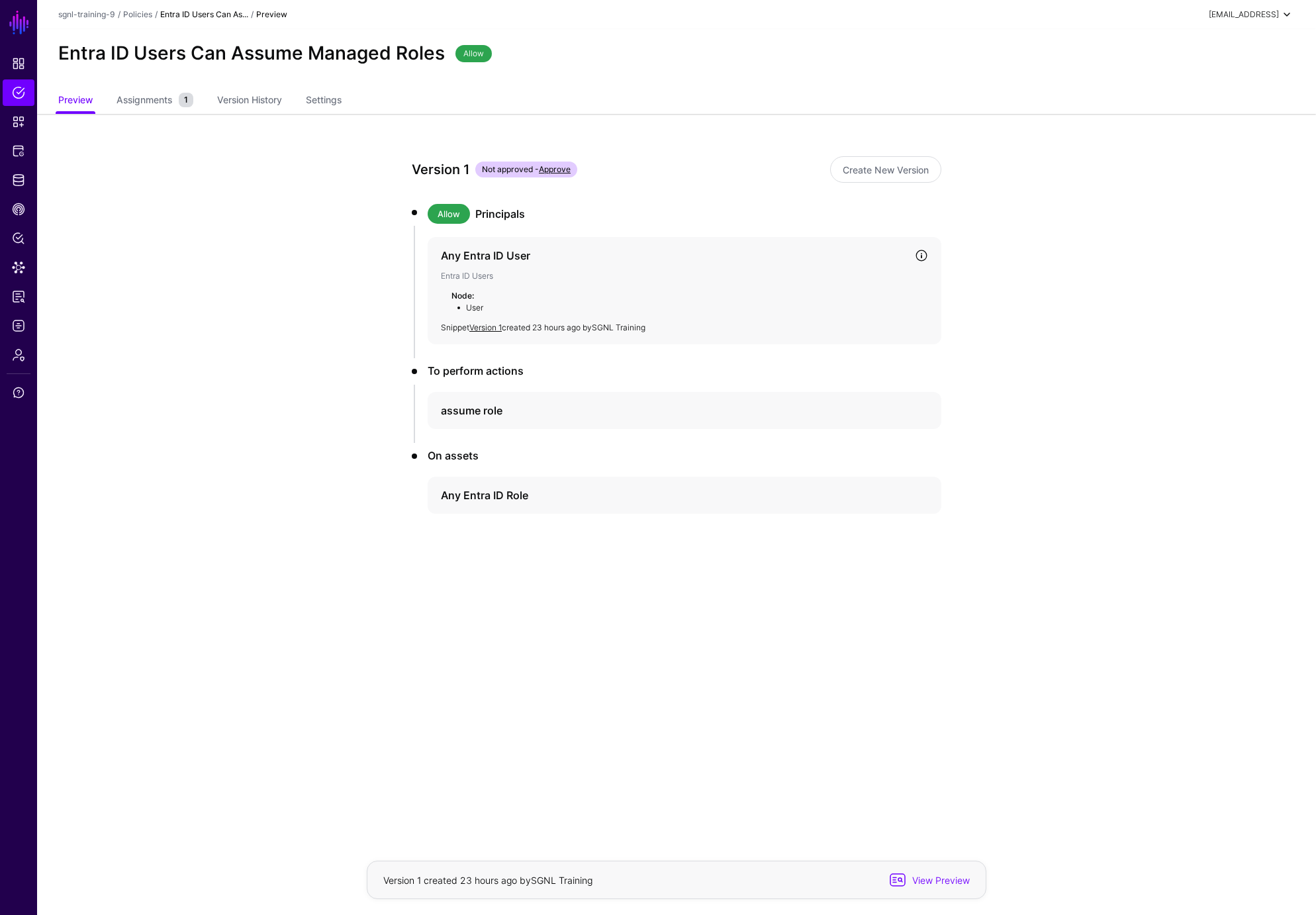
click at [923, 250] on link at bounding box center [921, 255] width 14 height 14
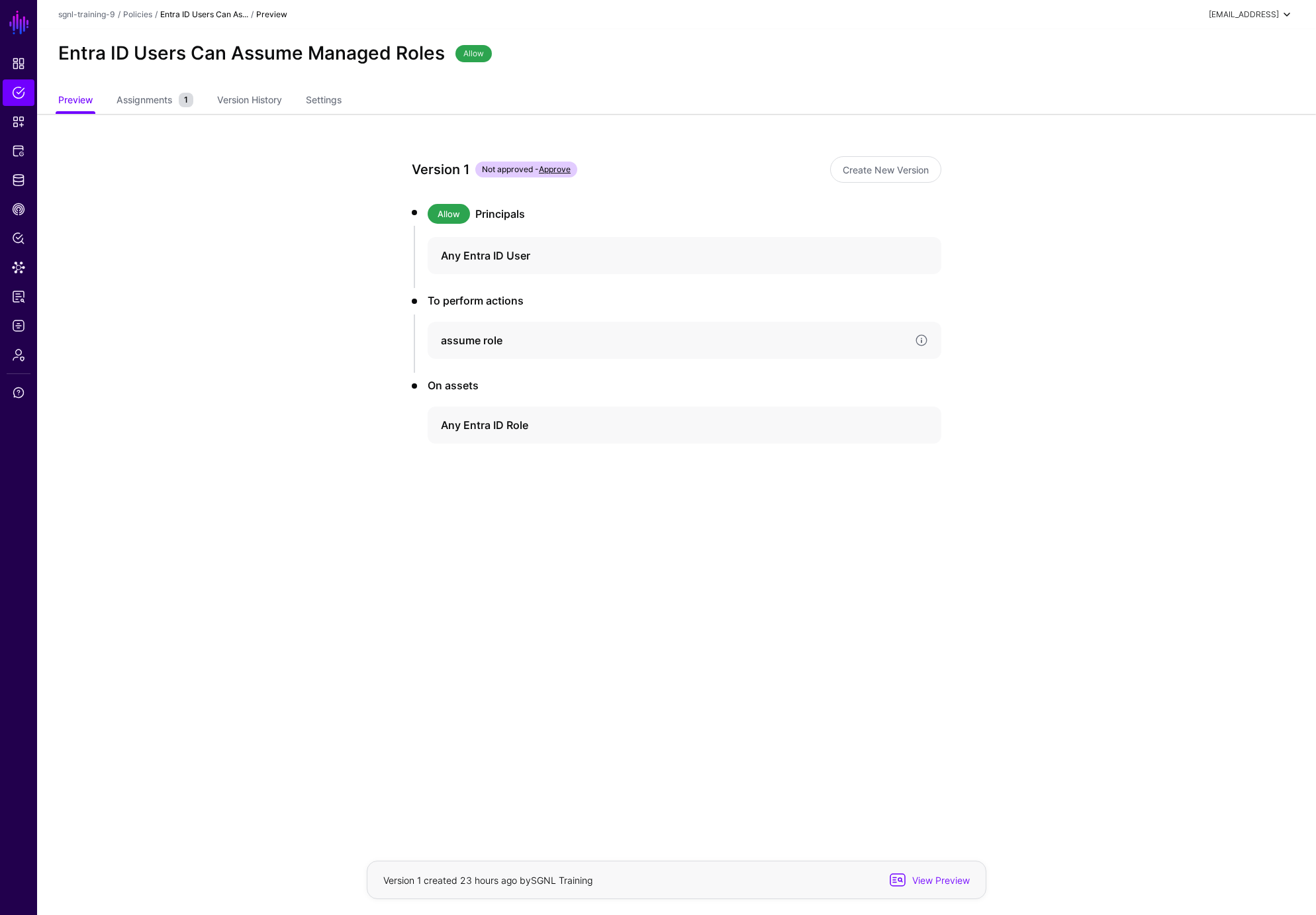
click at [481, 342] on h4 "assume role" at bounding box center [673, 341] width 463 height 16
click at [318, 343] on app-policies-v2-item-preview "Version 1 Not approved - Approve Create New Version Allow Principals Any Entra …" at bounding box center [677, 381] width 1280 height 536
click at [449, 302] on h3 "To perform actions" at bounding box center [684, 300] width 514 height 16
click at [451, 342] on h4 "assume role" at bounding box center [673, 341] width 463 height 16
click at [460, 425] on h4 "Any Entra ID Role" at bounding box center [673, 425] width 463 height 16
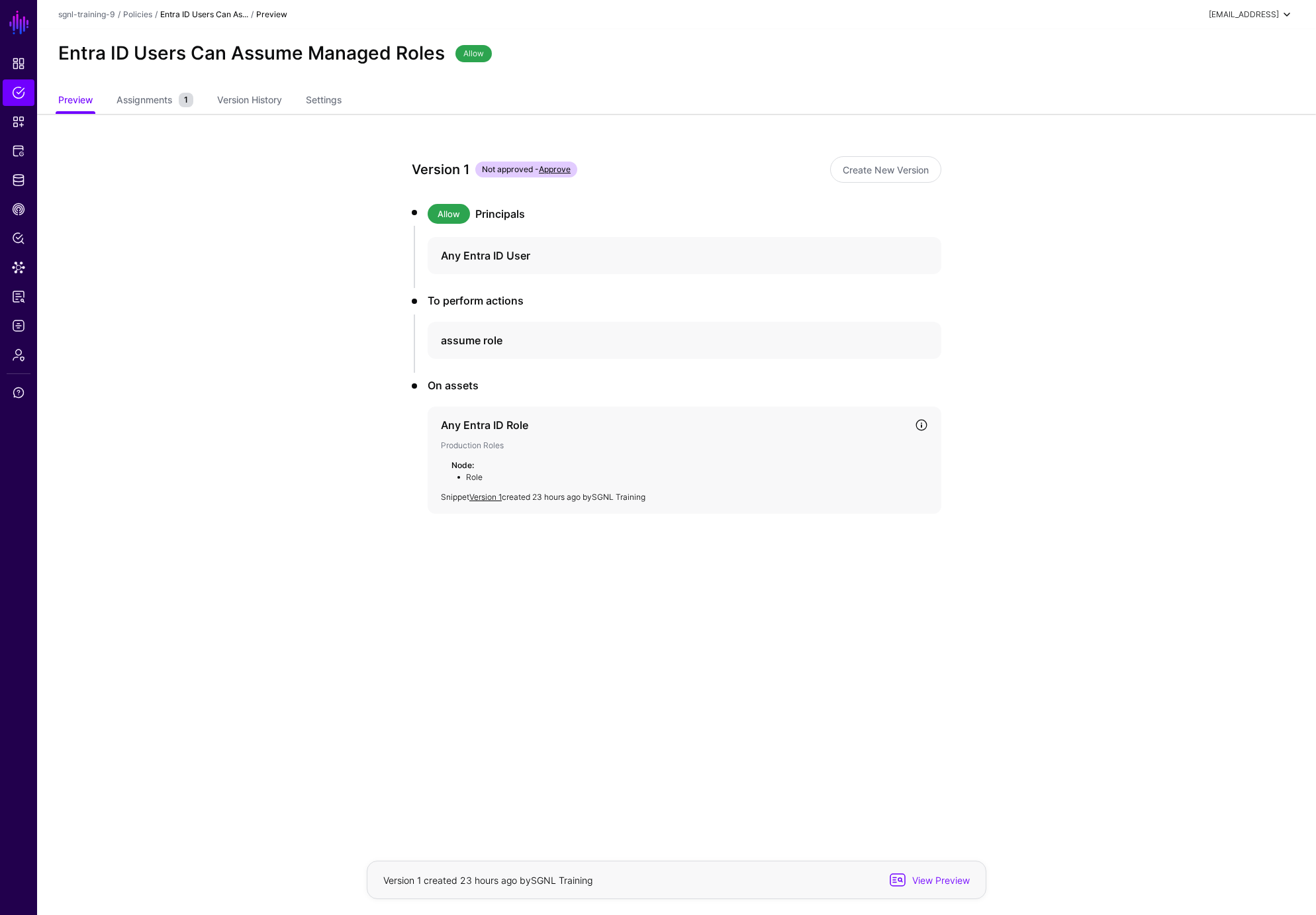
click at [460, 425] on h4 "Any Entra ID Role" at bounding box center [673, 425] width 463 height 16
click at [14, 120] on span "Snippets" at bounding box center [19, 122] width 14 height 14
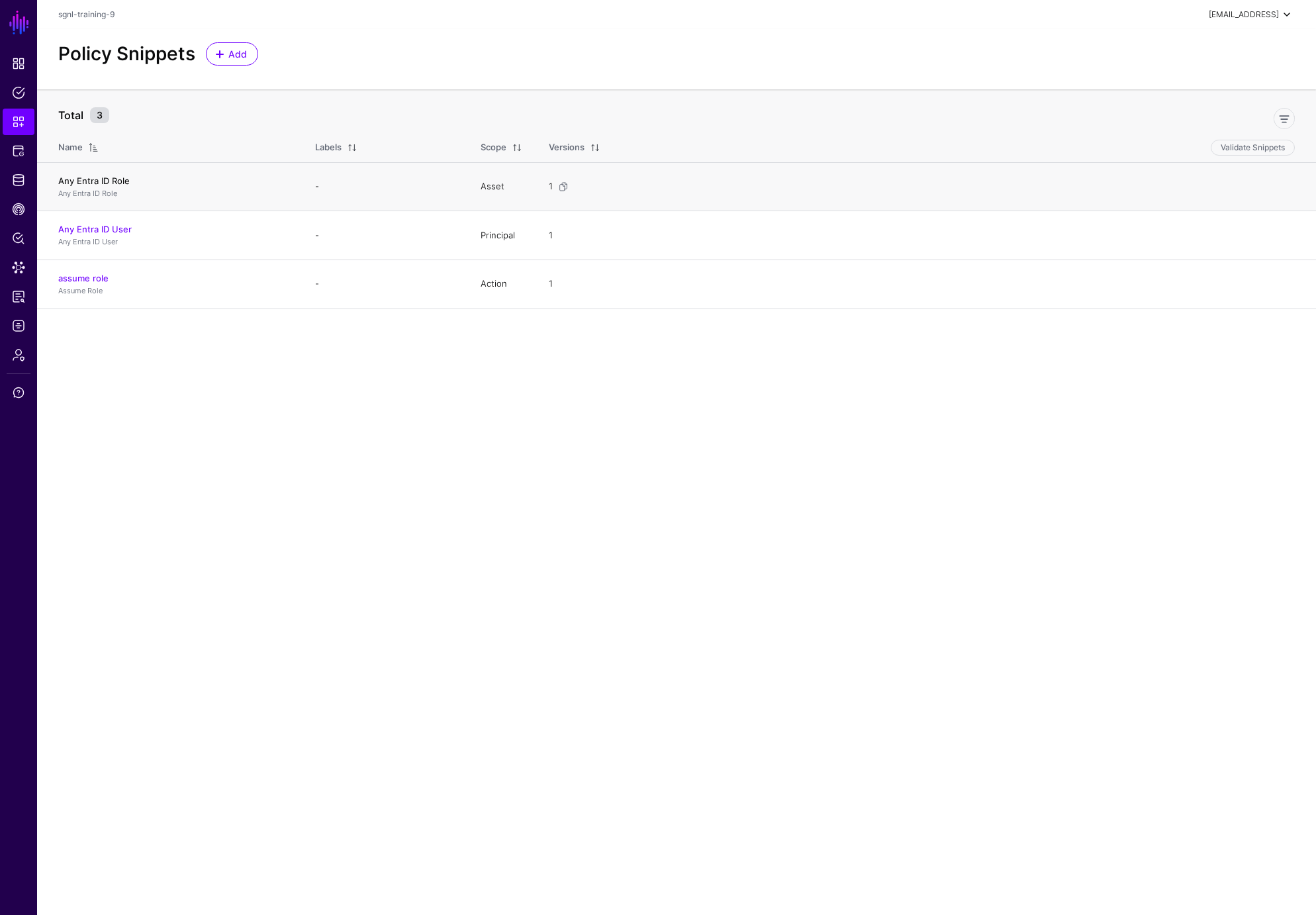
click at [99, 179] on link "Any Entra ID Role" at bounding box center [94, 180] width 72 height 11
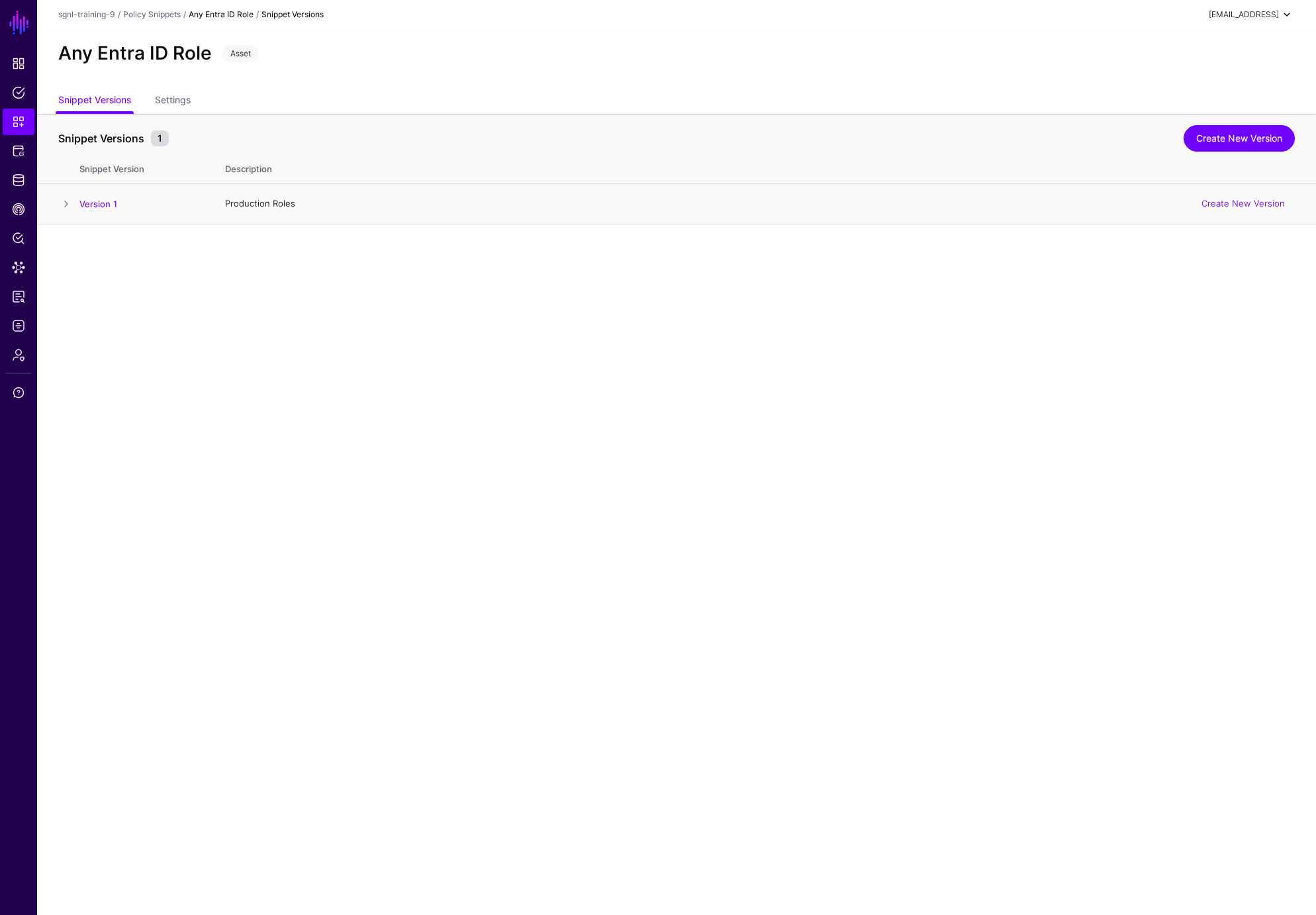
click at [67, 203] on span at bounding box center [66, 204] width 16 height 16
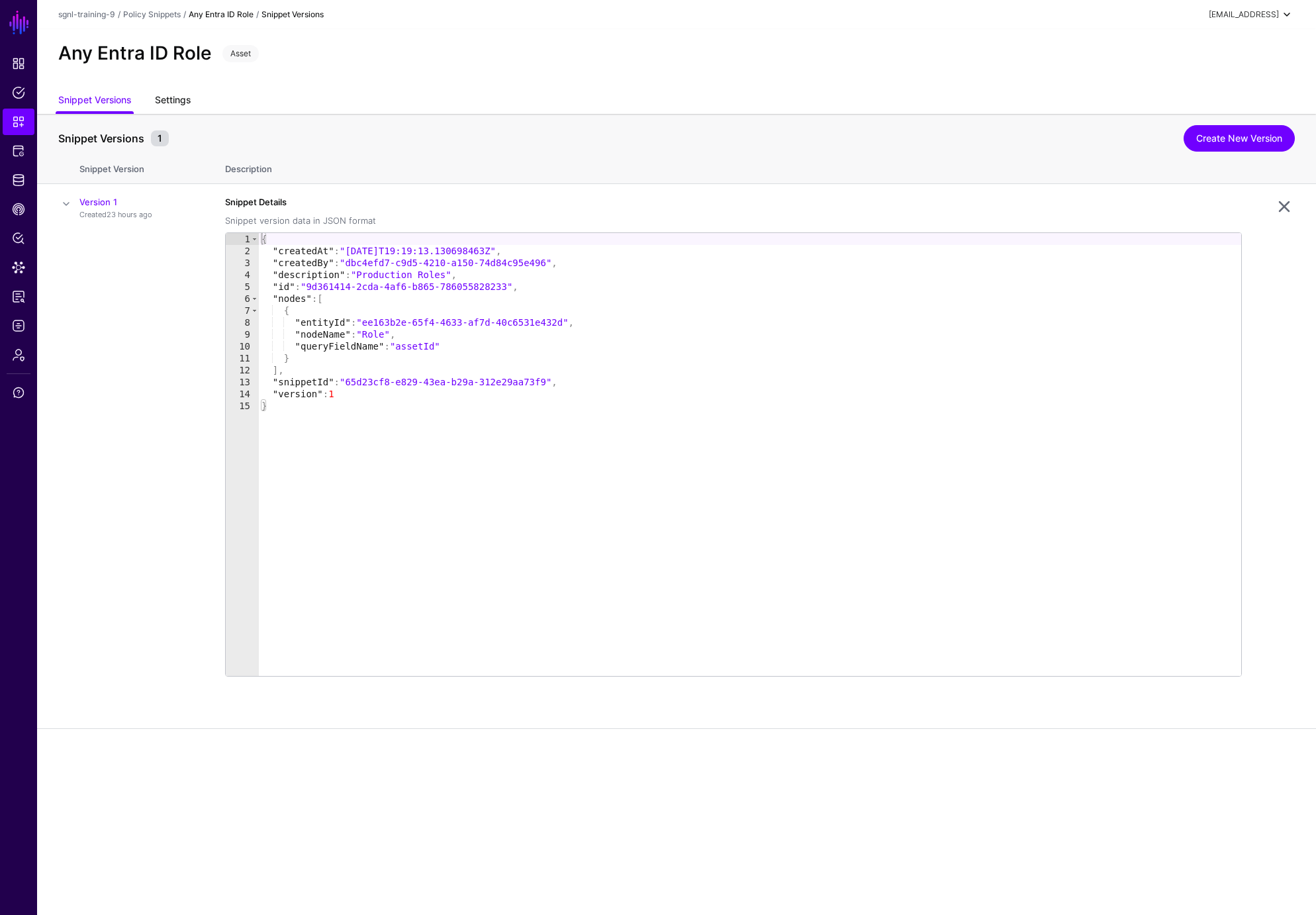
click at [168, 98] on link "Settings" at bounding box center [173, 101] width 36 height 25
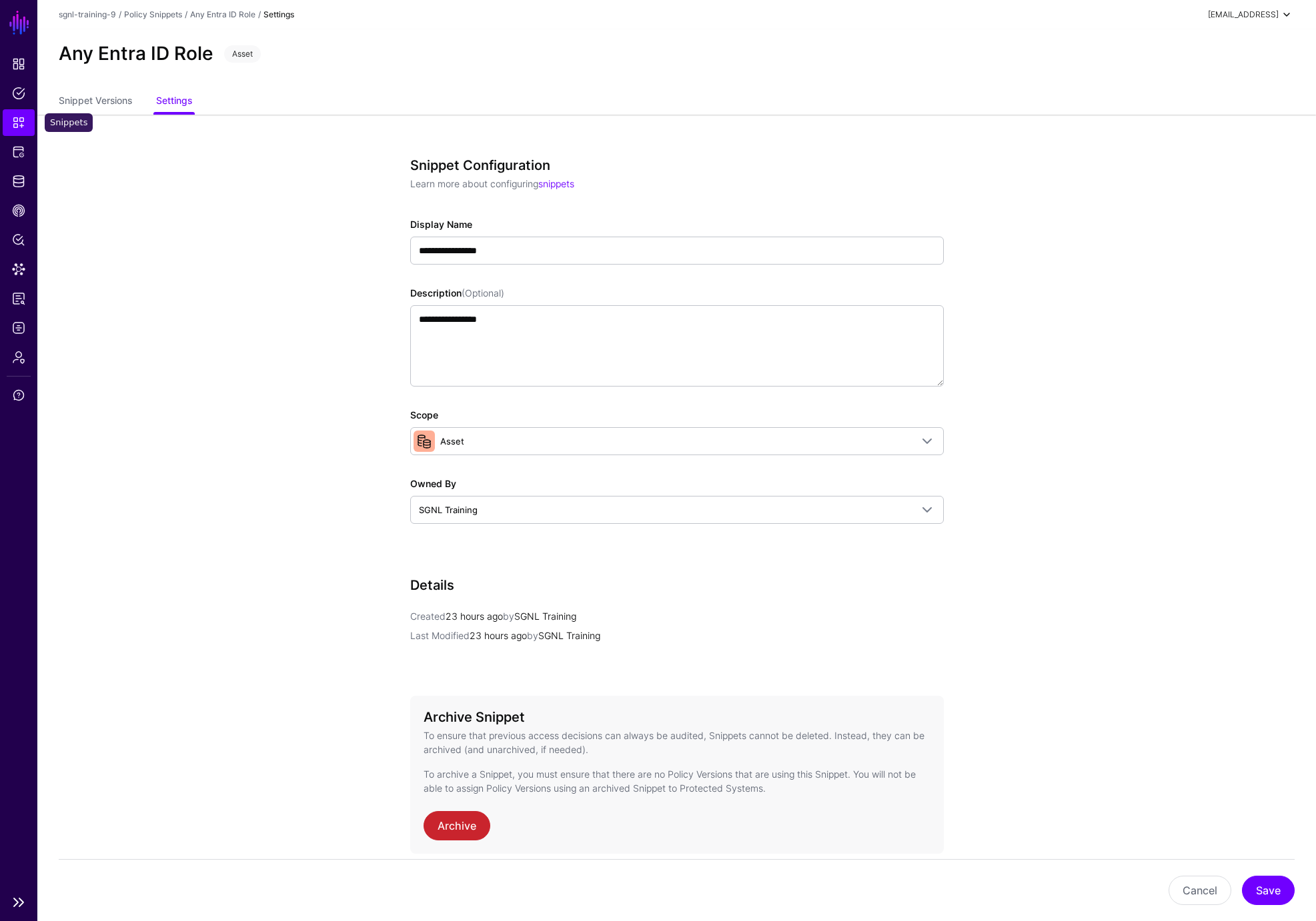
click at [22, 126] on span "Snippets" at bounding box center [19, 122] width 14 height 14
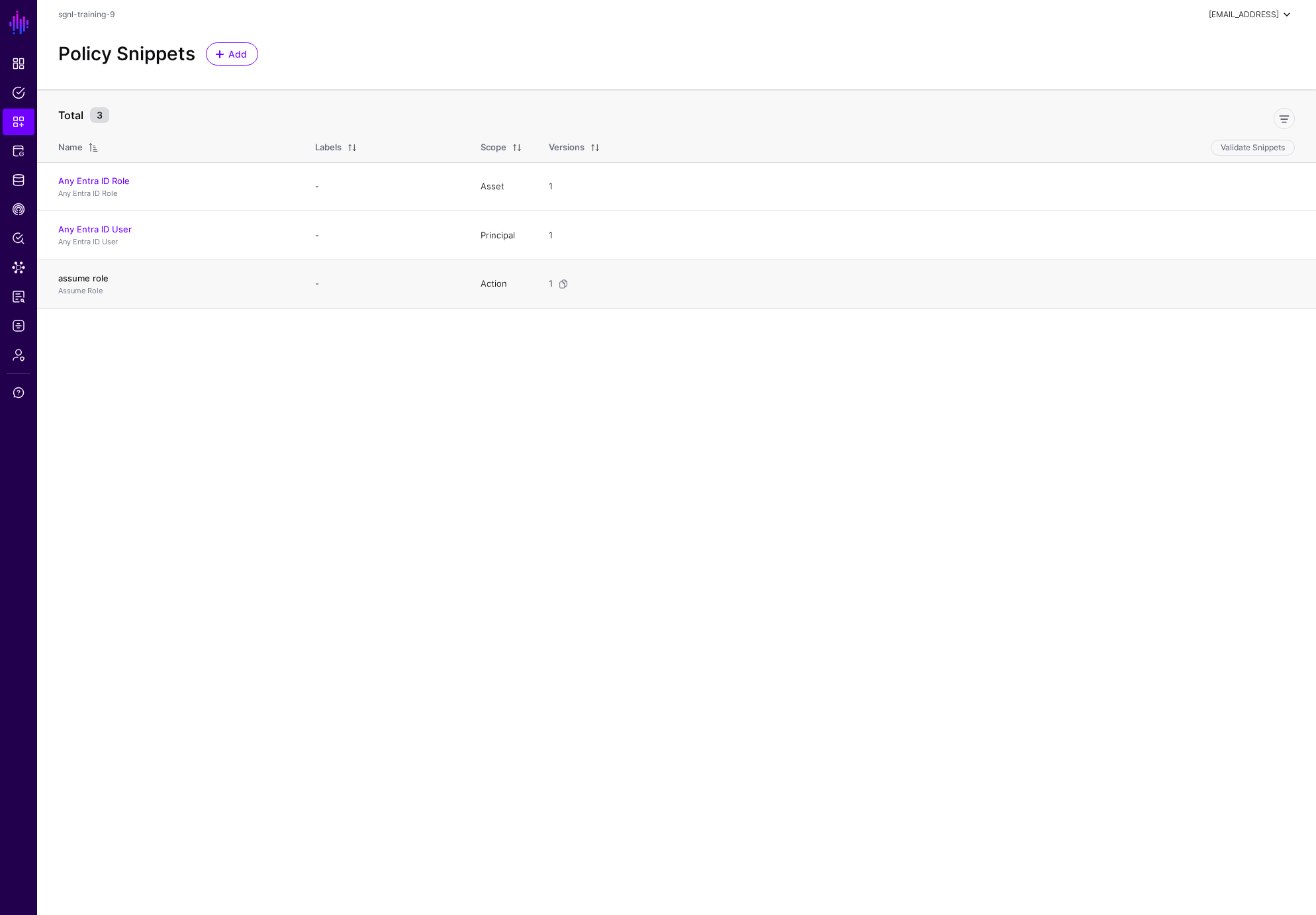
click at [87, 280] on link "assume role" at bounding box center [83, 278] width 50 height 11
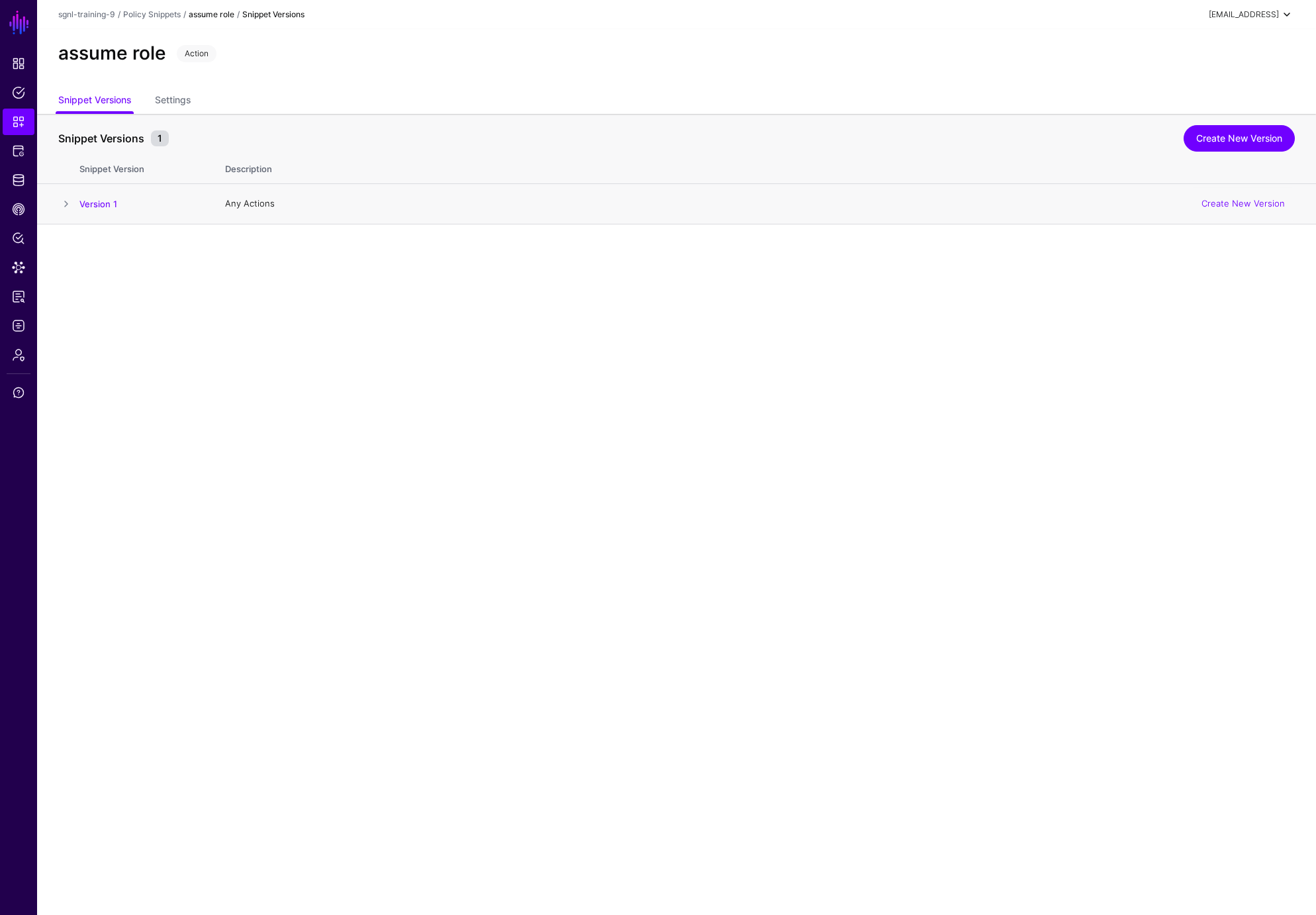
click at [67, 200] on span at bounding box center [66, 204] width 16 height 16
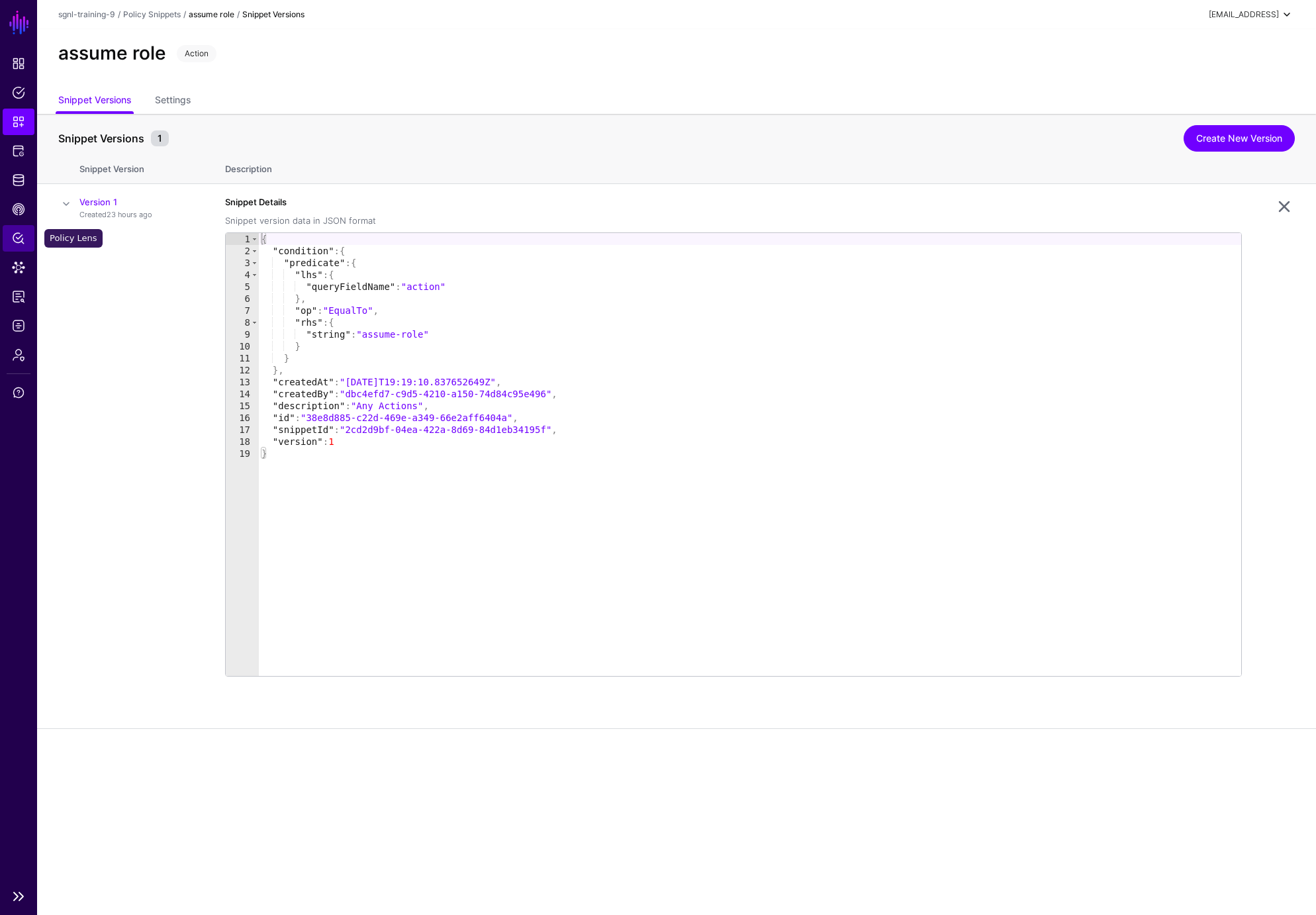
click at [20, 233] on span "Policy Lens" at bounding box center [19, 238] width 14 height 14
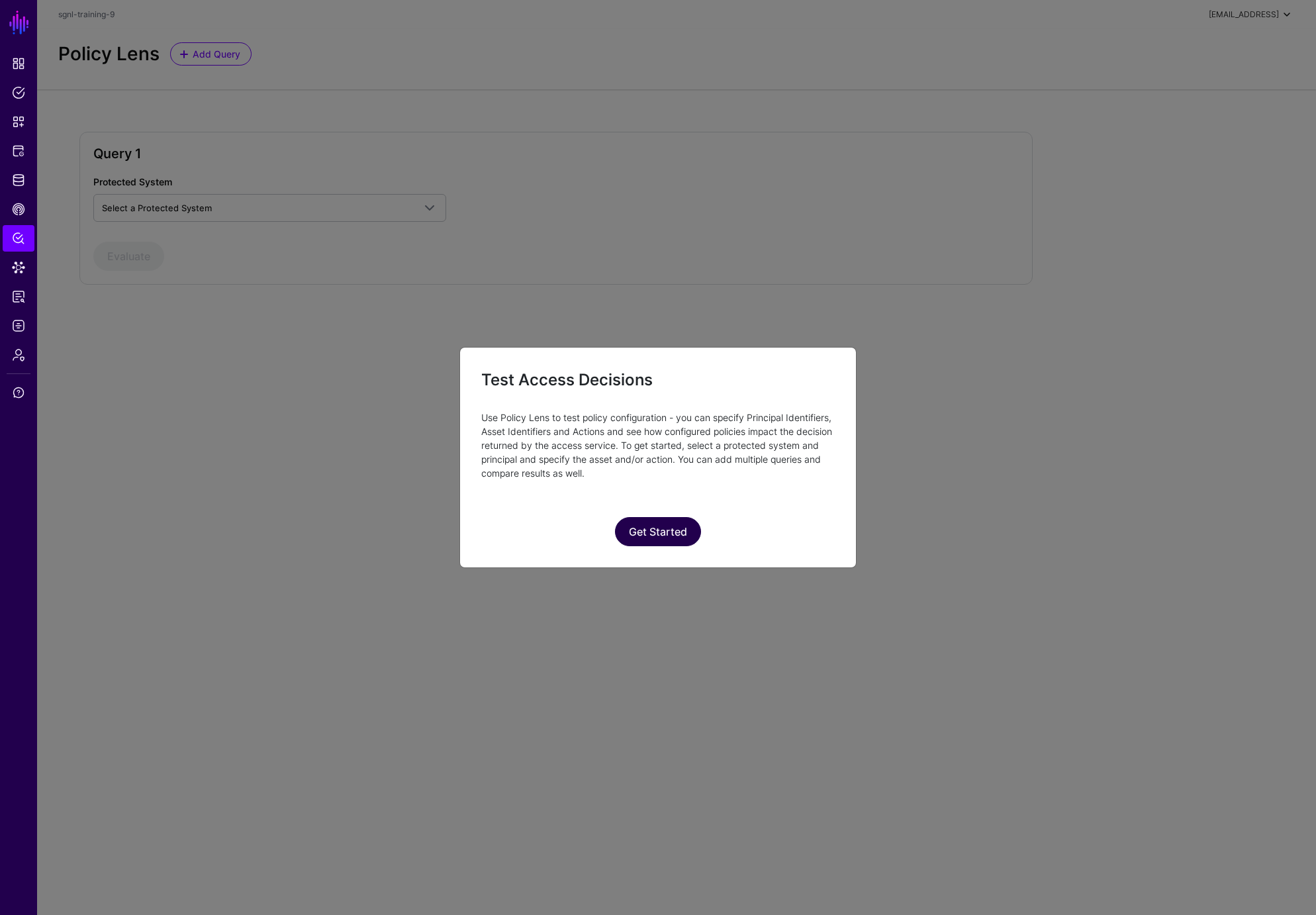
click at [665, 532] on button "Get Started" at bounding box center [658, 532] width 86 height 29
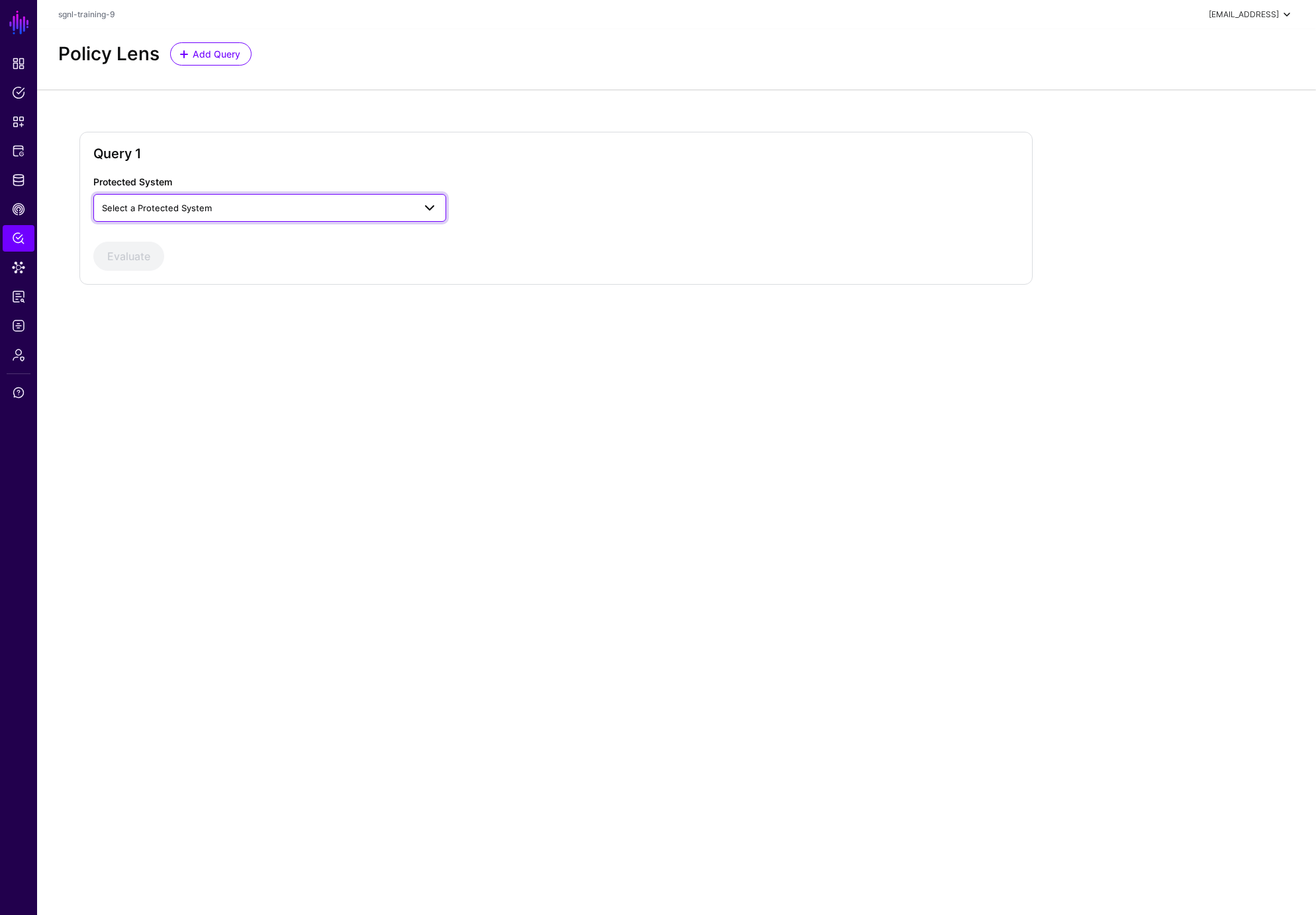
click at [364, 202] on span "Select a Protected System" at bounding box center [258, 208] width 312 height 14
click at [262, 237] on div "Custom Application" at bounding box center [270, 239] width 332 height 14
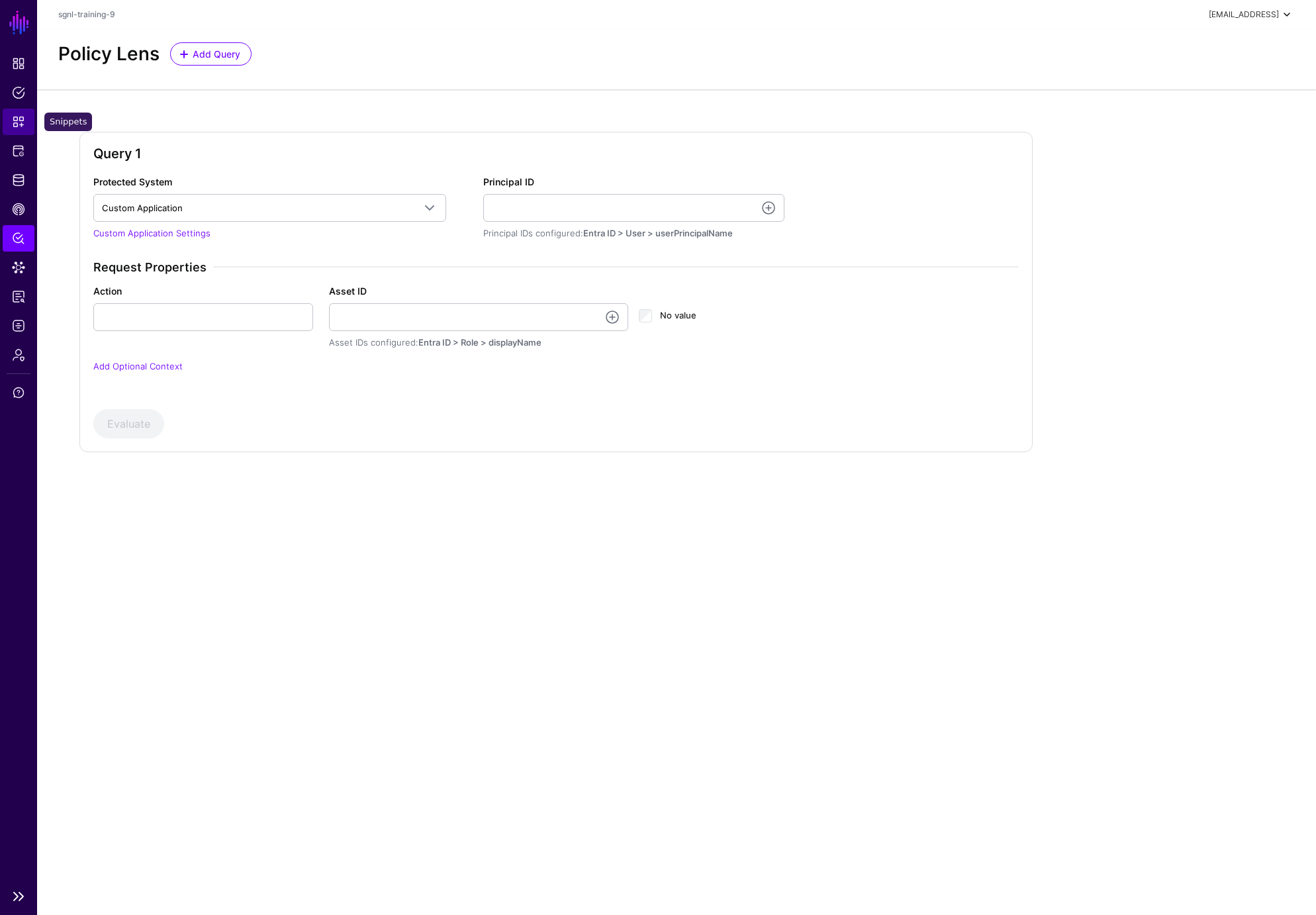
click at [20, 113] on link "Snippets" at bounding box center [19, 122] width 31 height 26
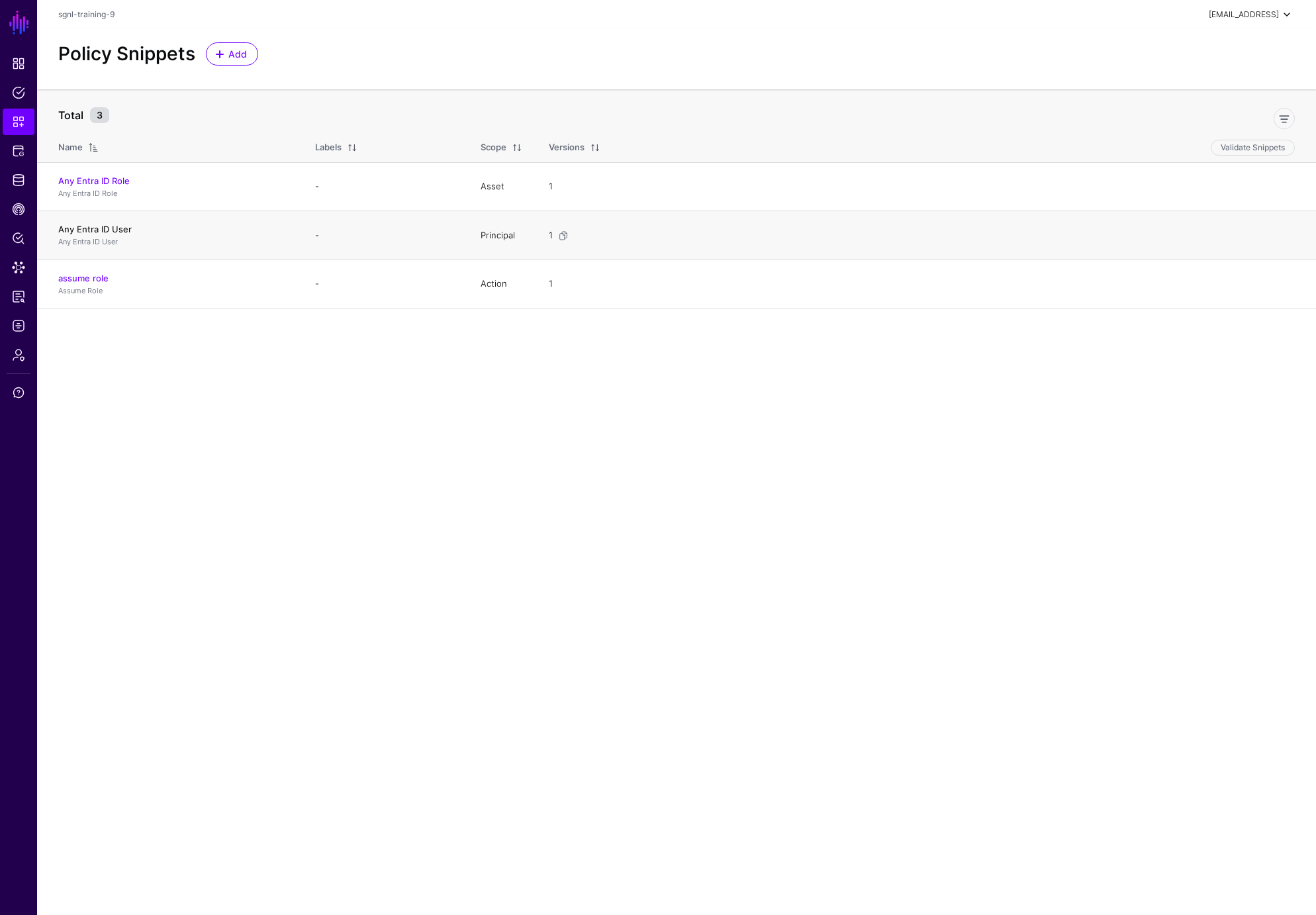
click at [89, 227] on link "Any Entra ID User" at bounding box center [94, 229] width 74 height 11
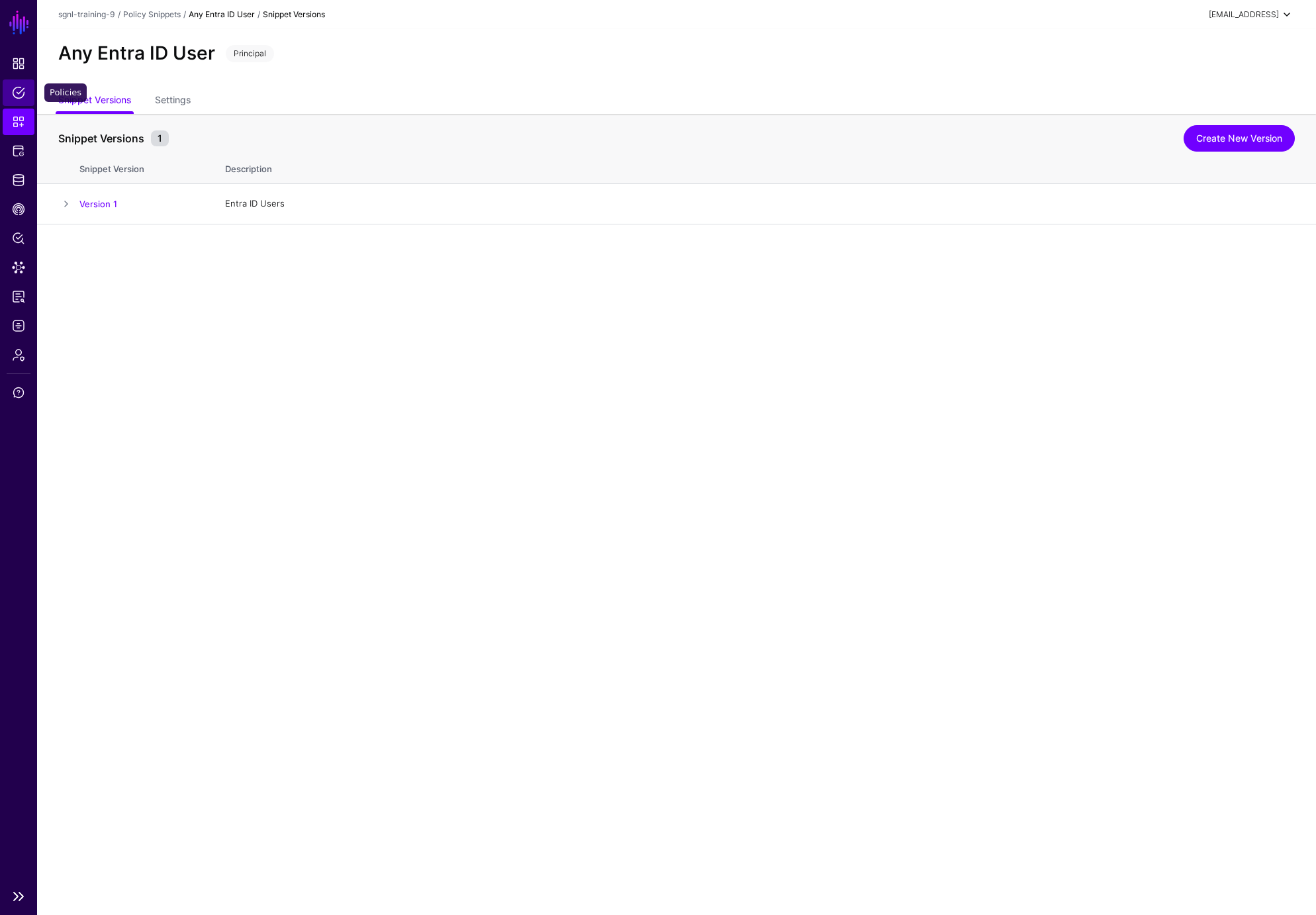
click at [20, 88] on span "Policies" at bounding box center [19, 92] width 14 height 14
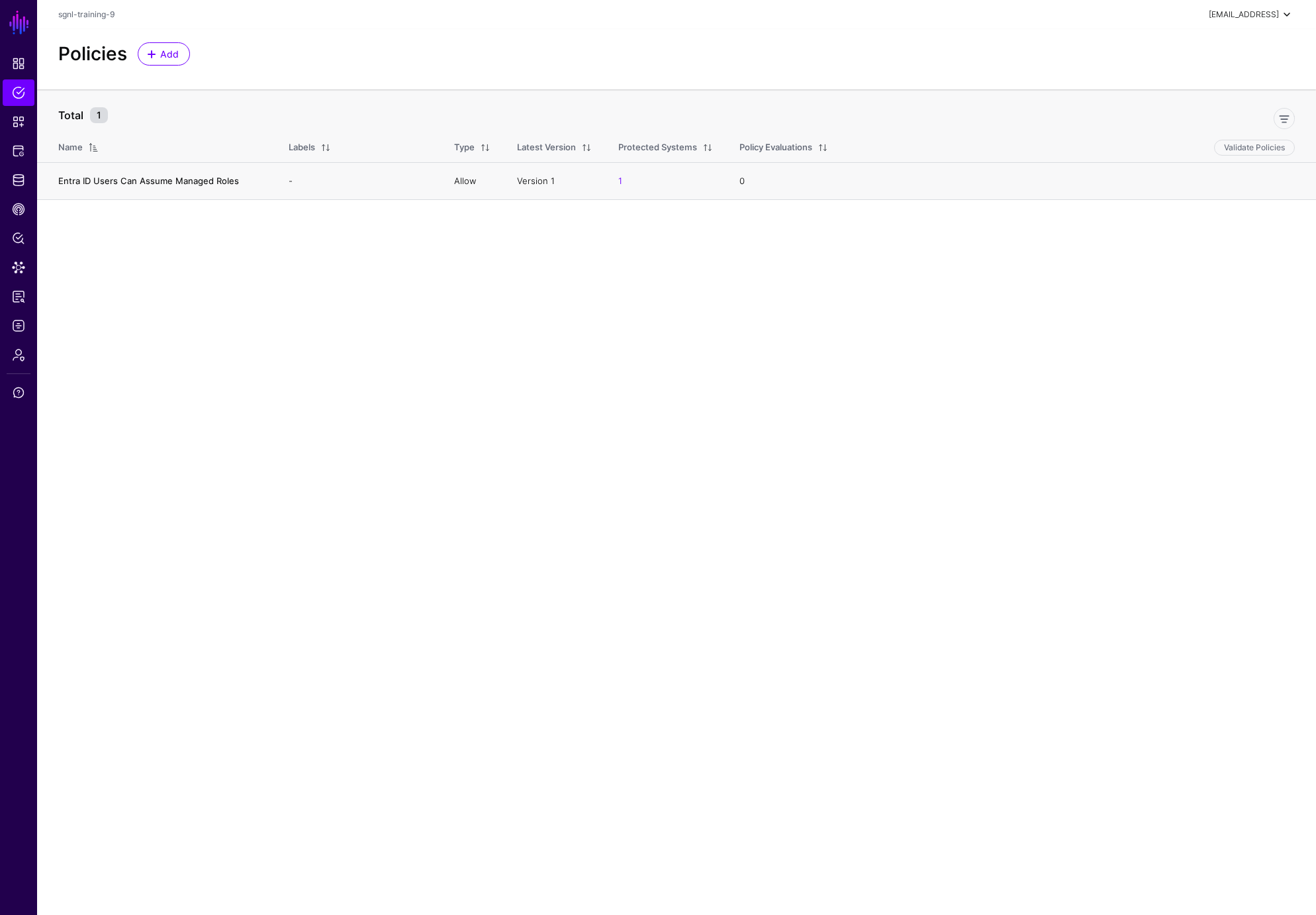
click at [149, 182] on link "Entra ID Users Can Assume Managed Roles" at bounding box center [148, 180] width 181 height 11
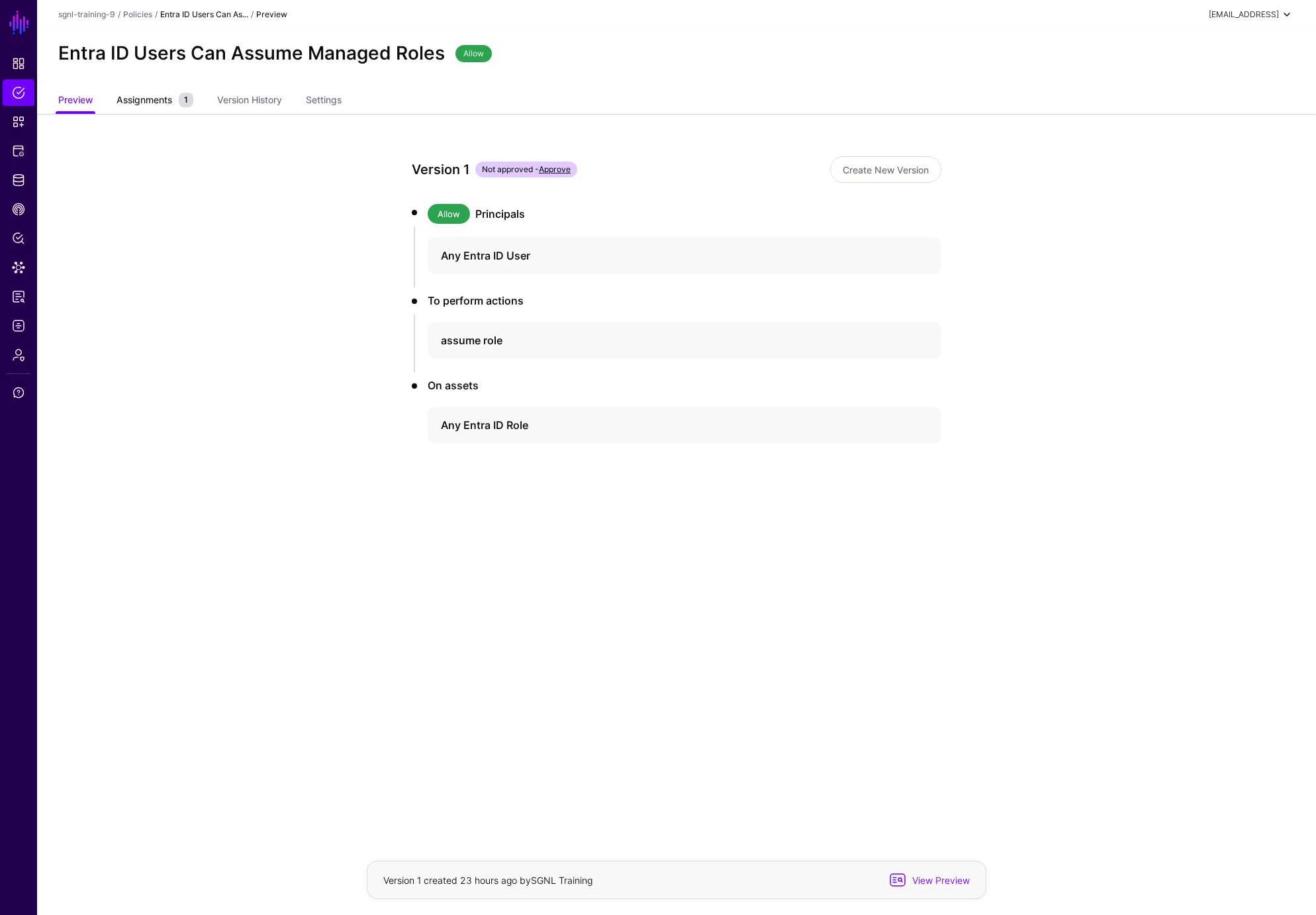
click at [154, 99] on span "Assignments" at bounding box center [144, 99] width 62 height 14
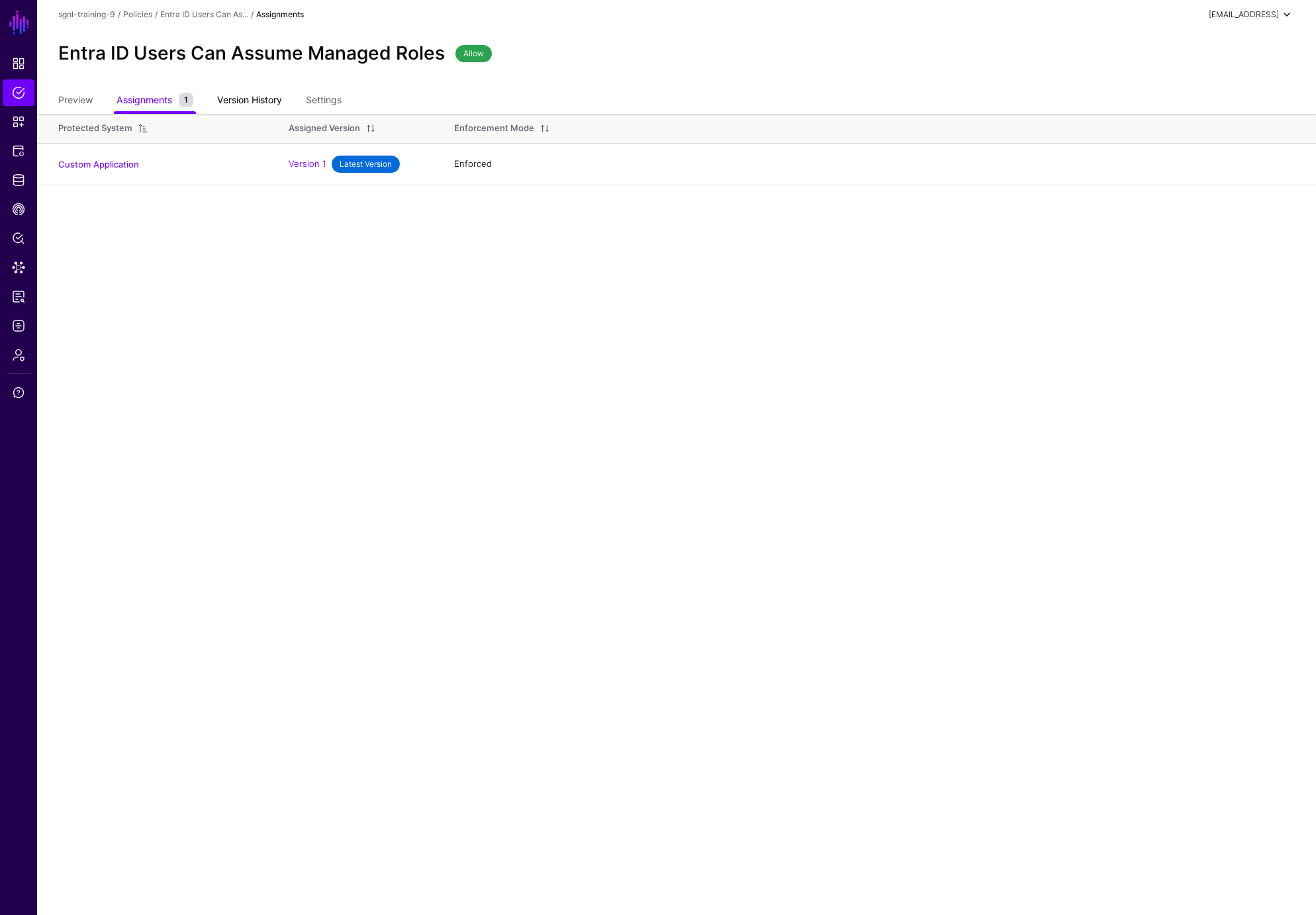
click at [245, 103] on link "Version History" at bounding box center [250, 101] width 65 height 25
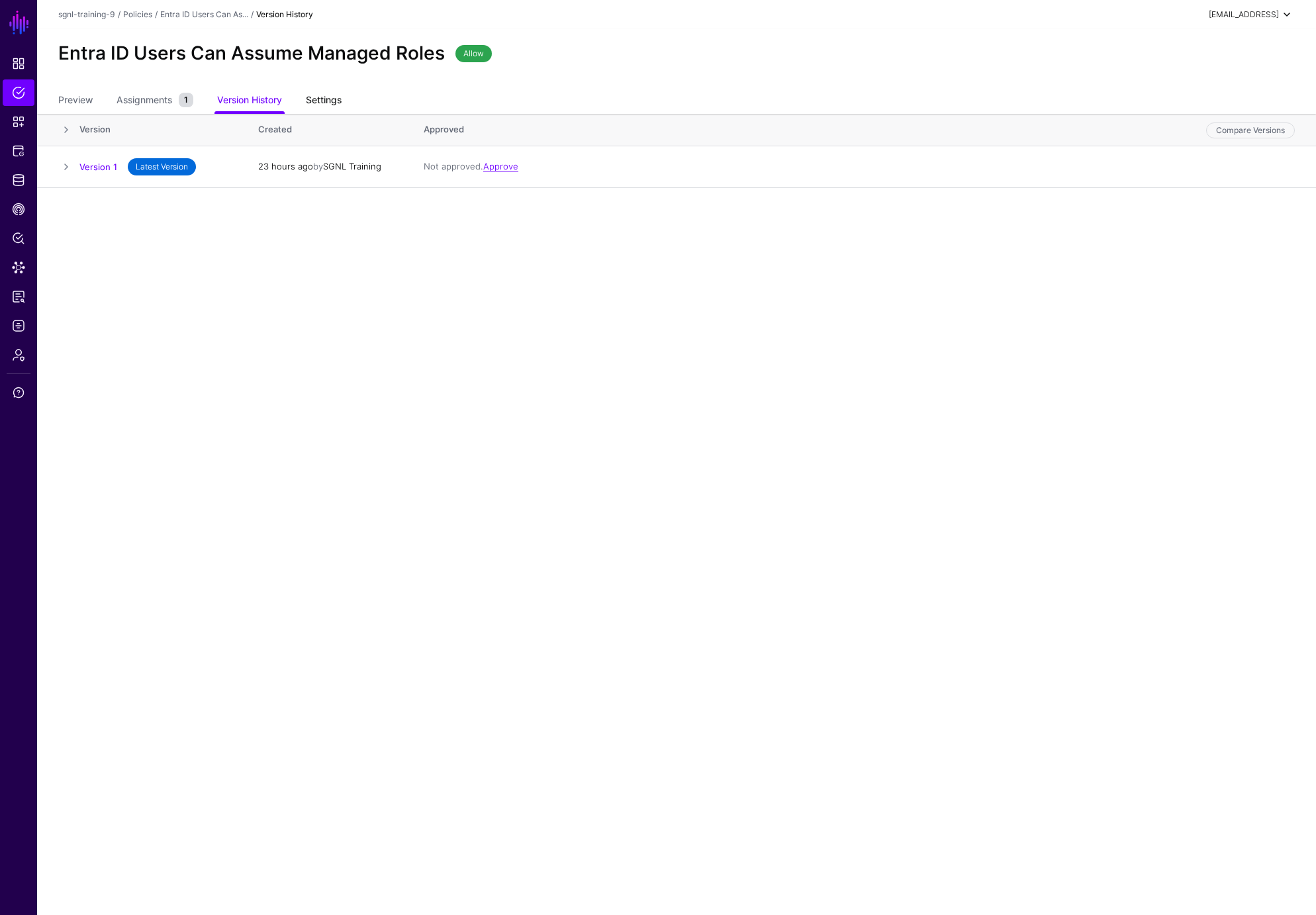
click at [334, 99] on link "Settings" at bounding box center [324, 101] width 36 height 25
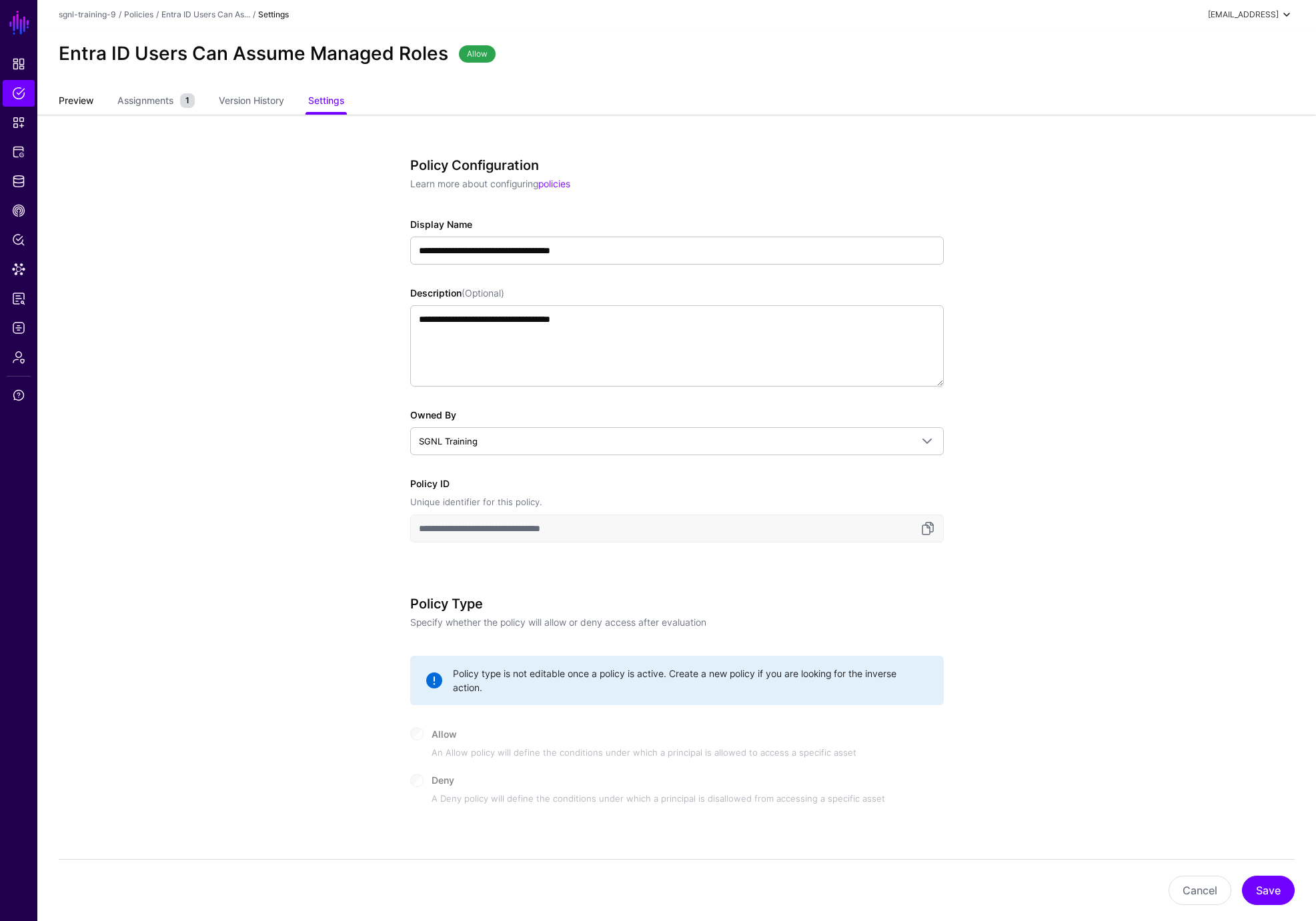
click at [76, 96] on link "Preview" at bounding box center [76, 102] width 35 height 25
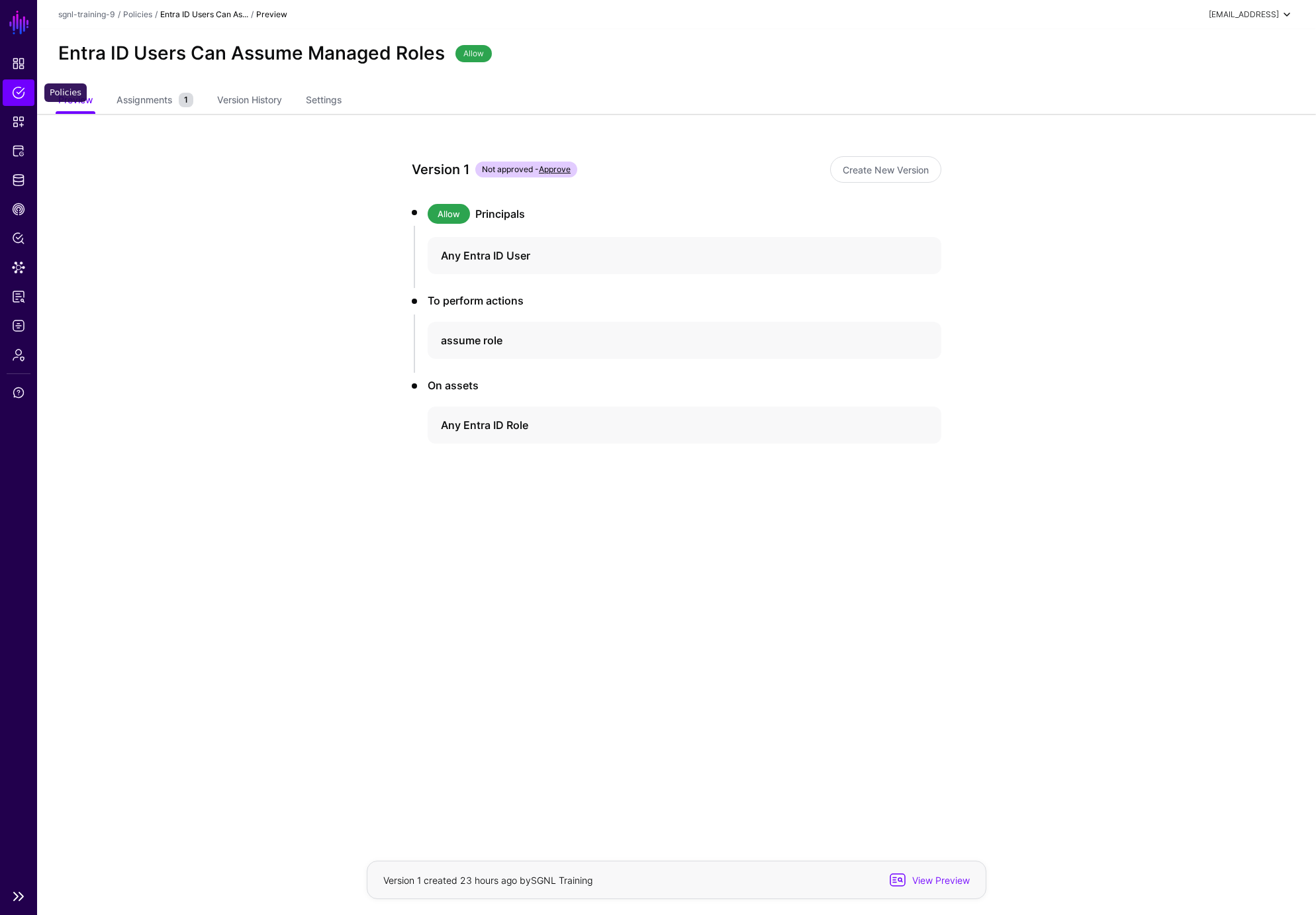
click at [16, 94] on span "Policies" at bounding box center [19, 92] width 14 height 14
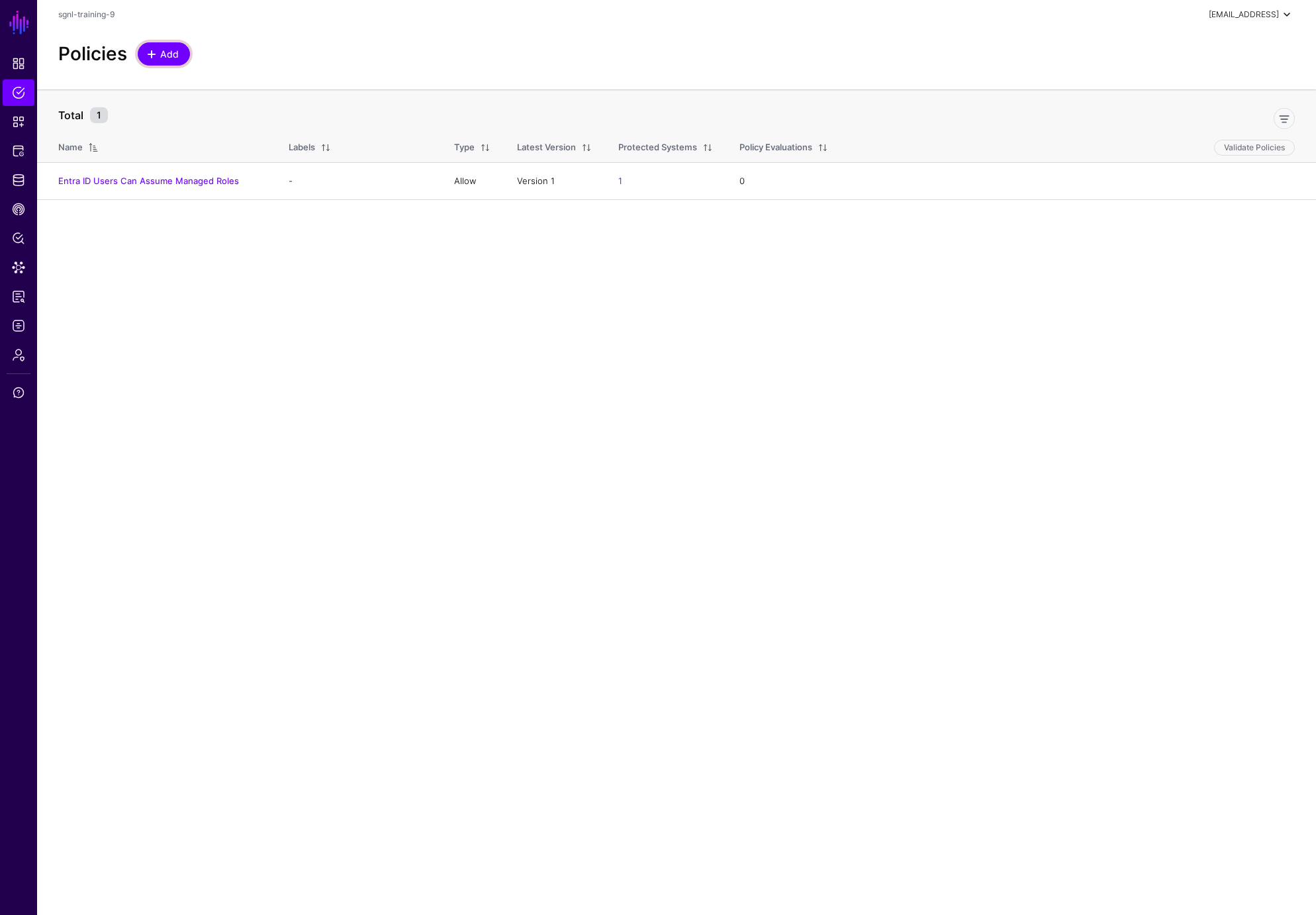
click at [154, 51] on span at bounding box center [152, 54] width 11 height 11
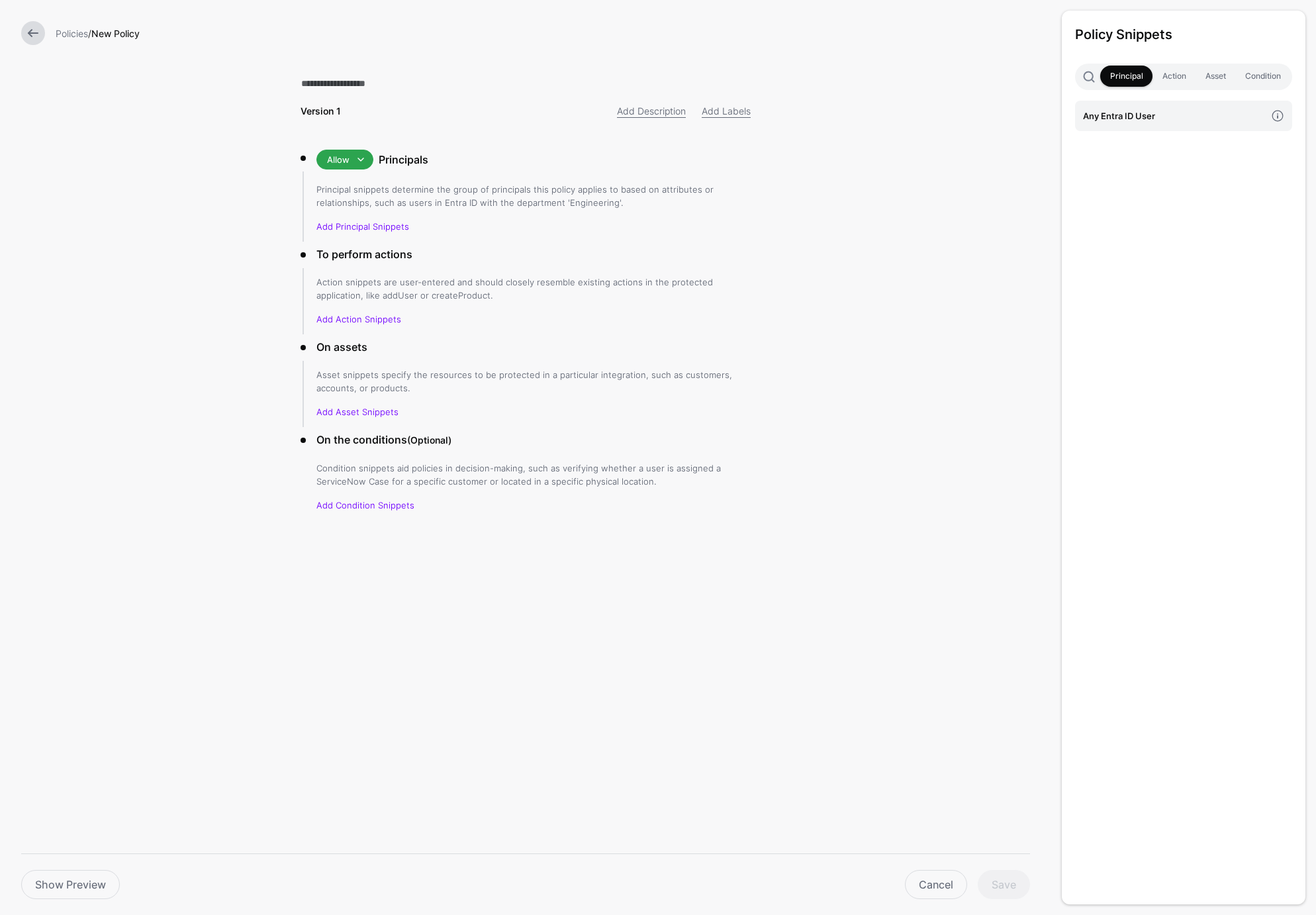
click at [31, 31] on link at bounding box center [33, 33] width 24 height 24
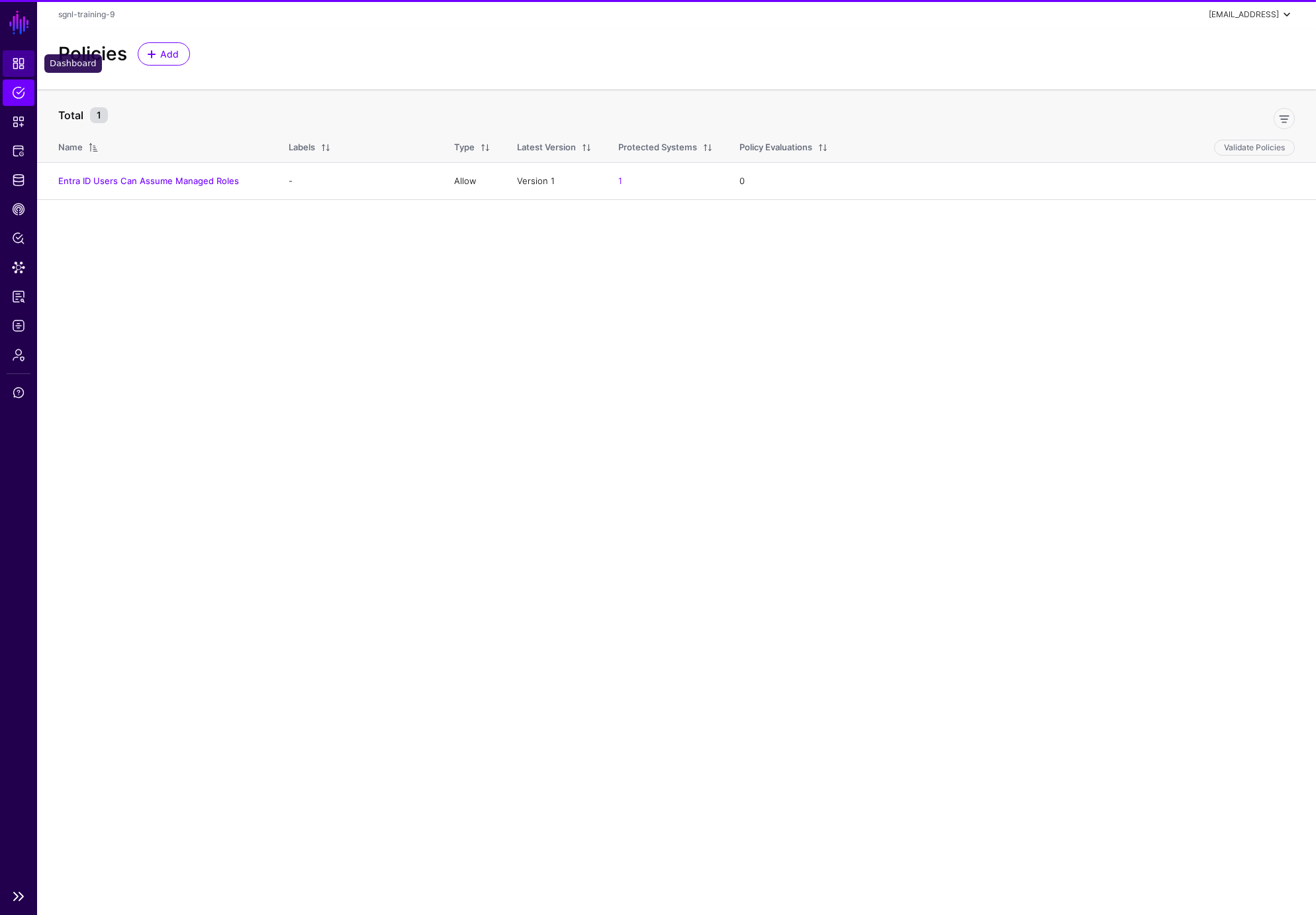
click at [16, 62] on span "Dashboard" at bounding box center [19, 64] width 14 height 14
